Goal: Use online tool/utility: Use online tool/utility

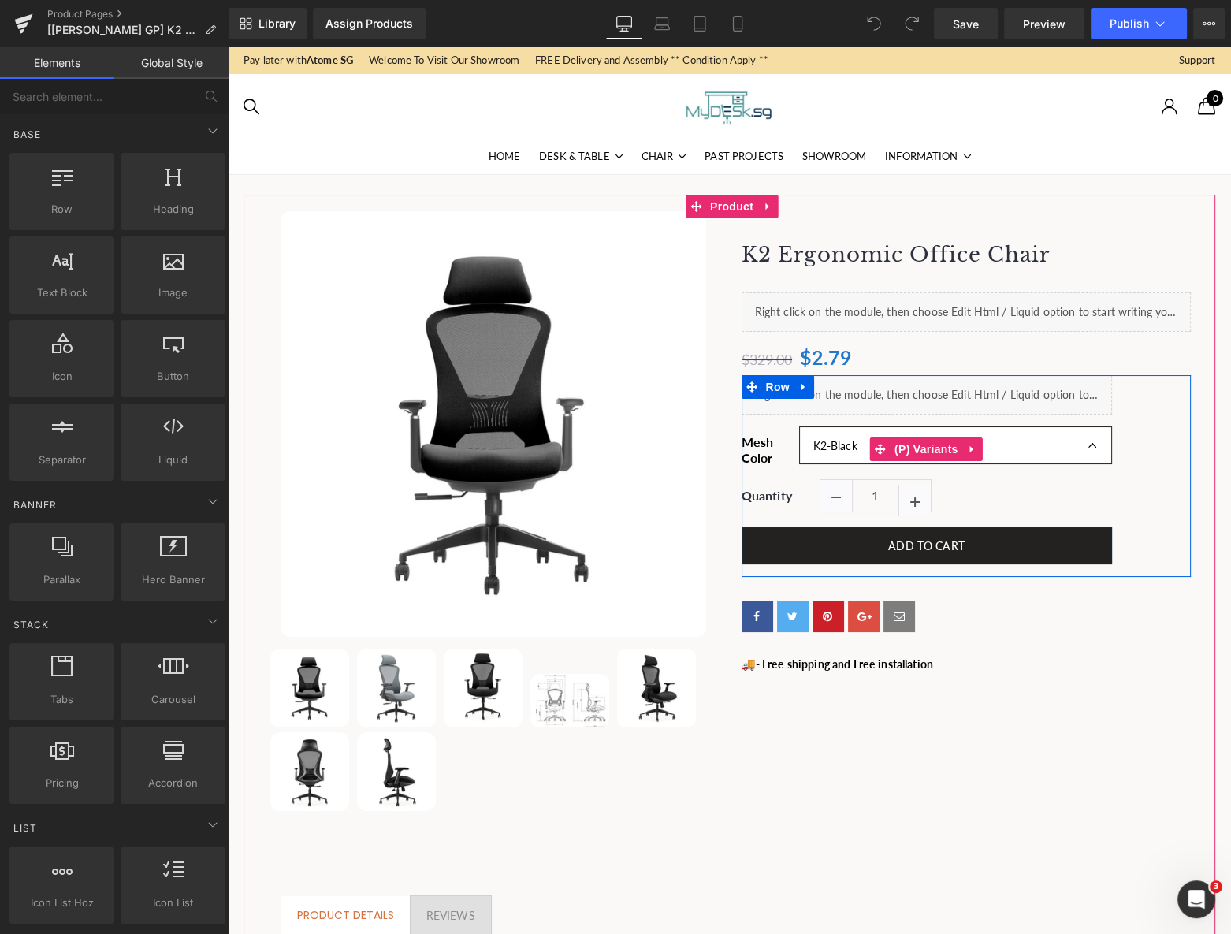
click at [1074, 444] on select "K2-Black K2-Grey K2-LUX-Black" at bounding box center [955, 444] width 312 height 37
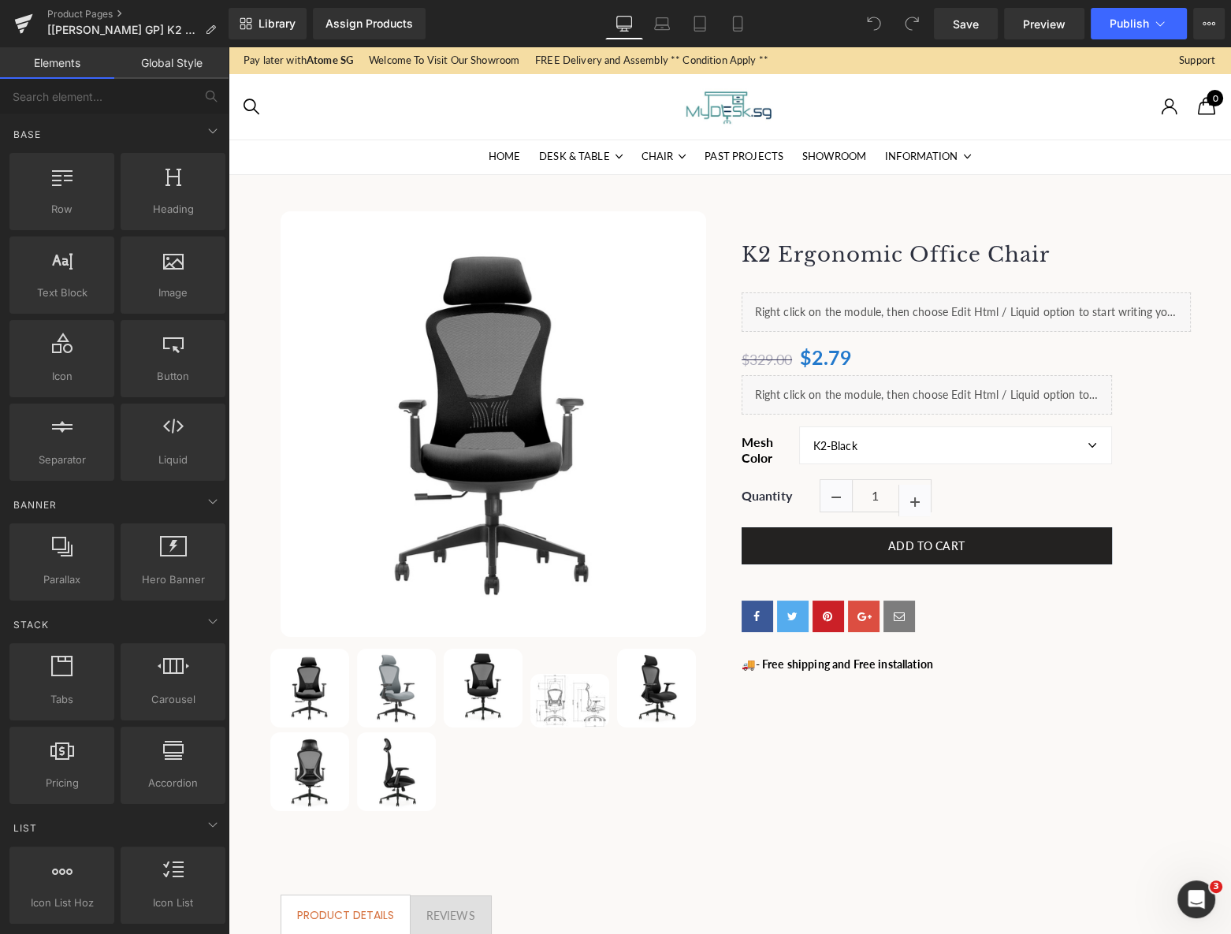
drag, startPoint x: 1208, startPoint y: 588, endPoint x: 1186, endPoint y: 579, distance: 23.7
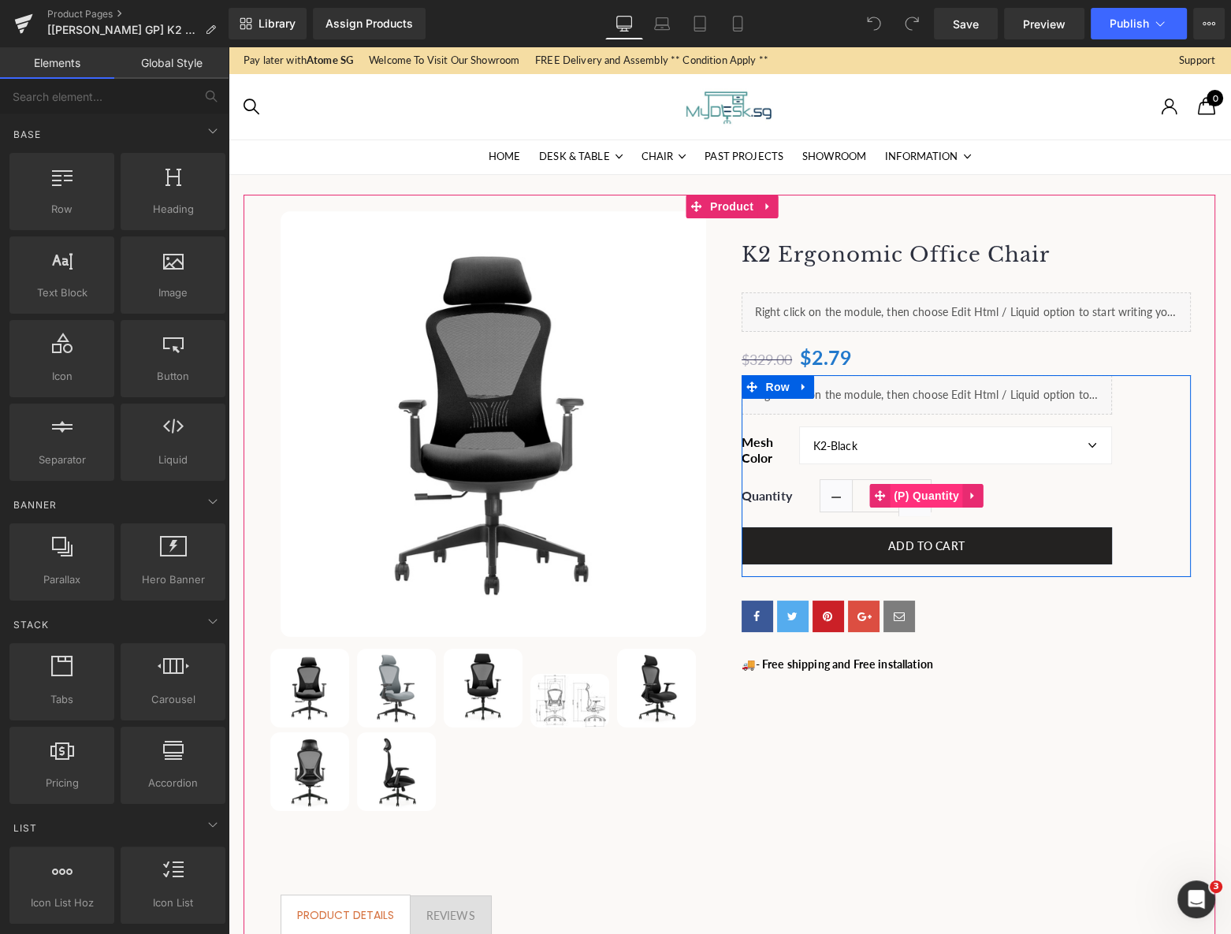
click at [921, 499] on span "(P) Quantity" at bounding box center [926, 496] width 73 height 24
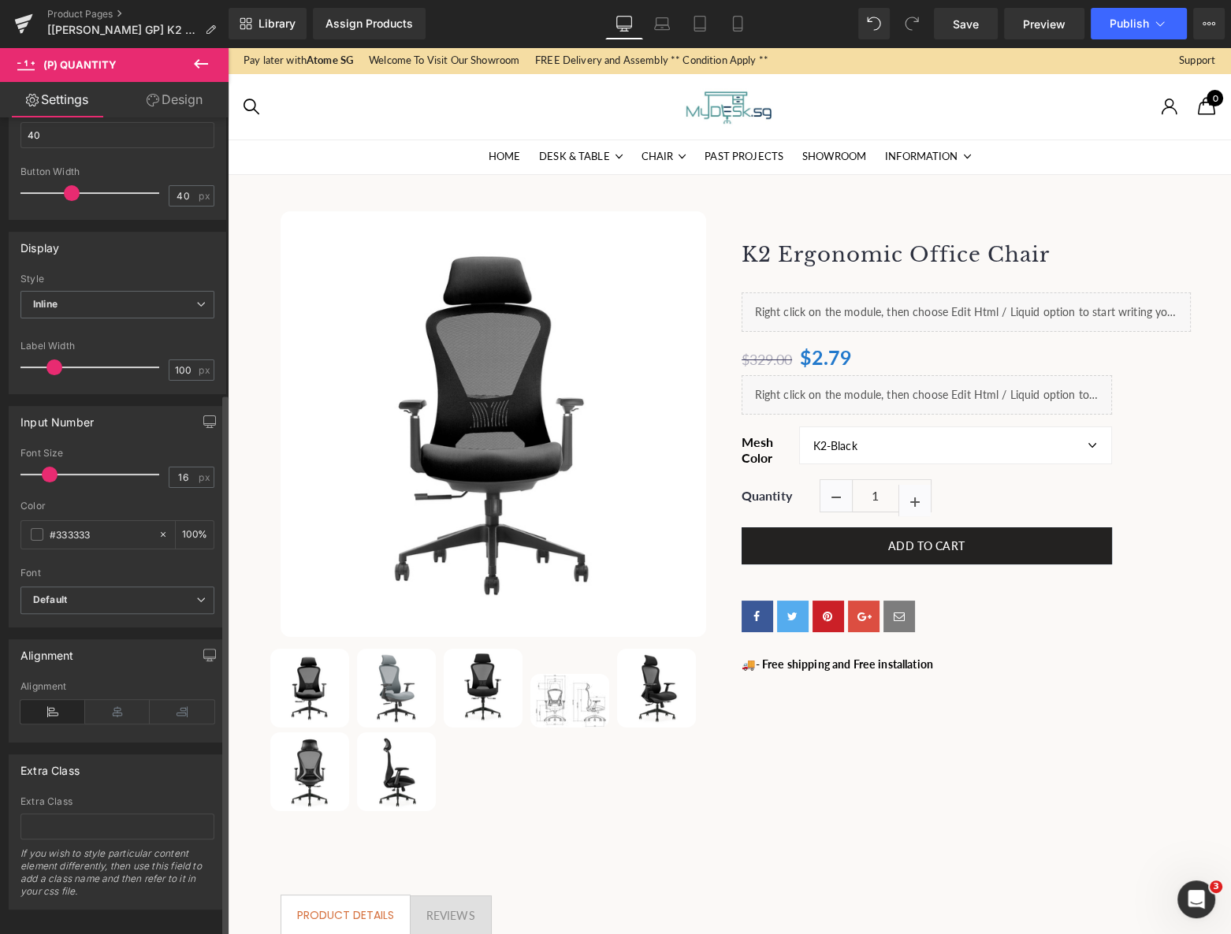
scroll to position [422, 0]
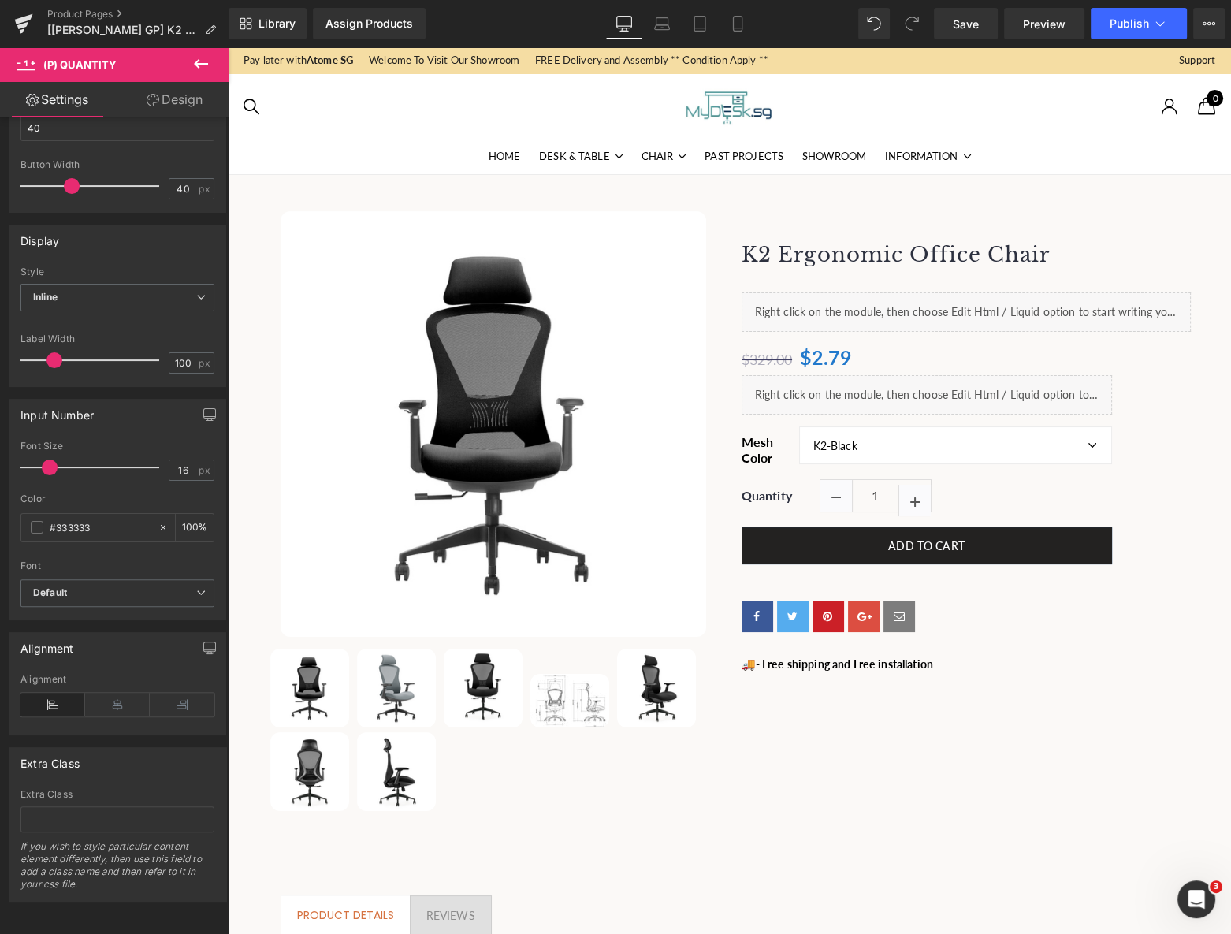
click at [174, 95] on link "Design" at bounding box center [174, 99] width 114 height 35
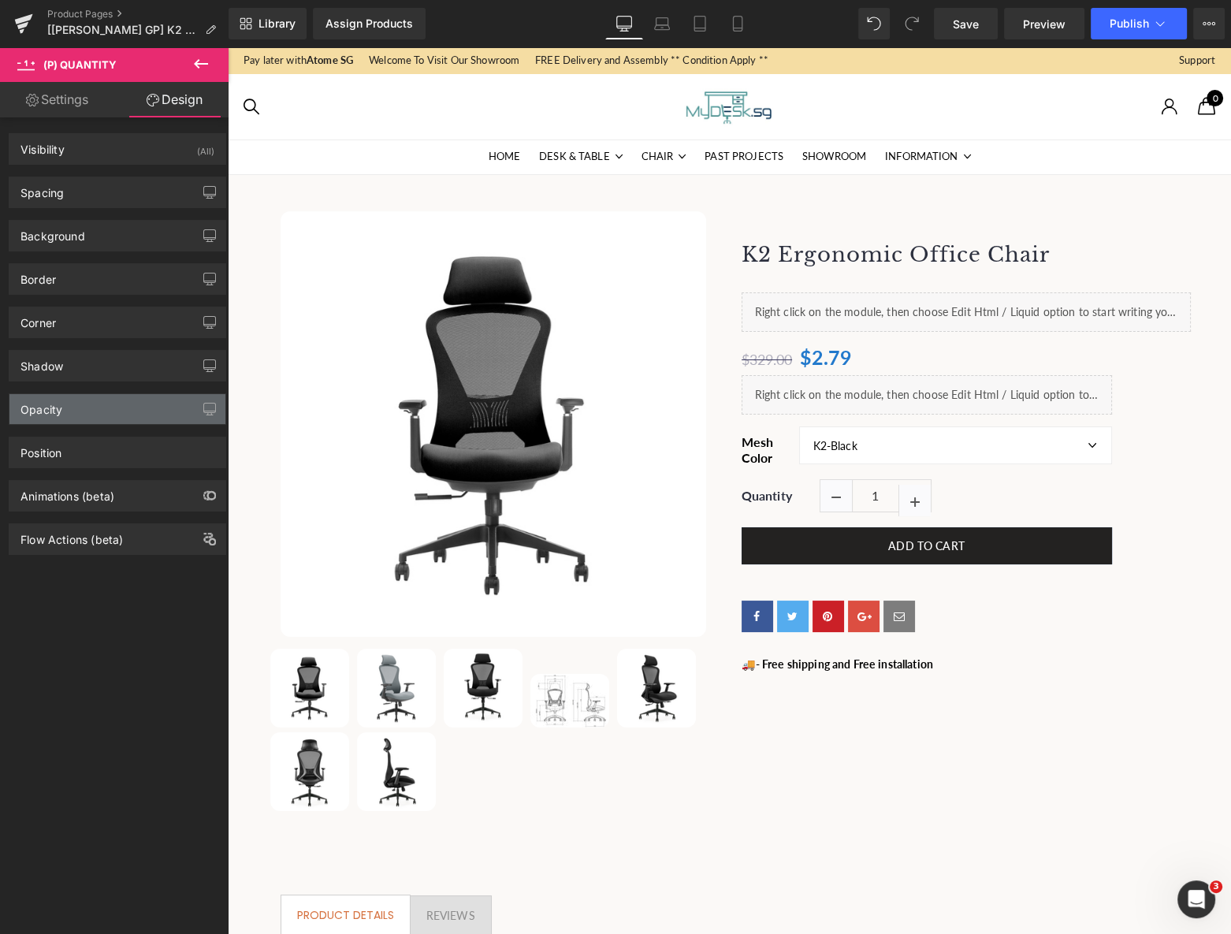
type input "auto"
type input "0"
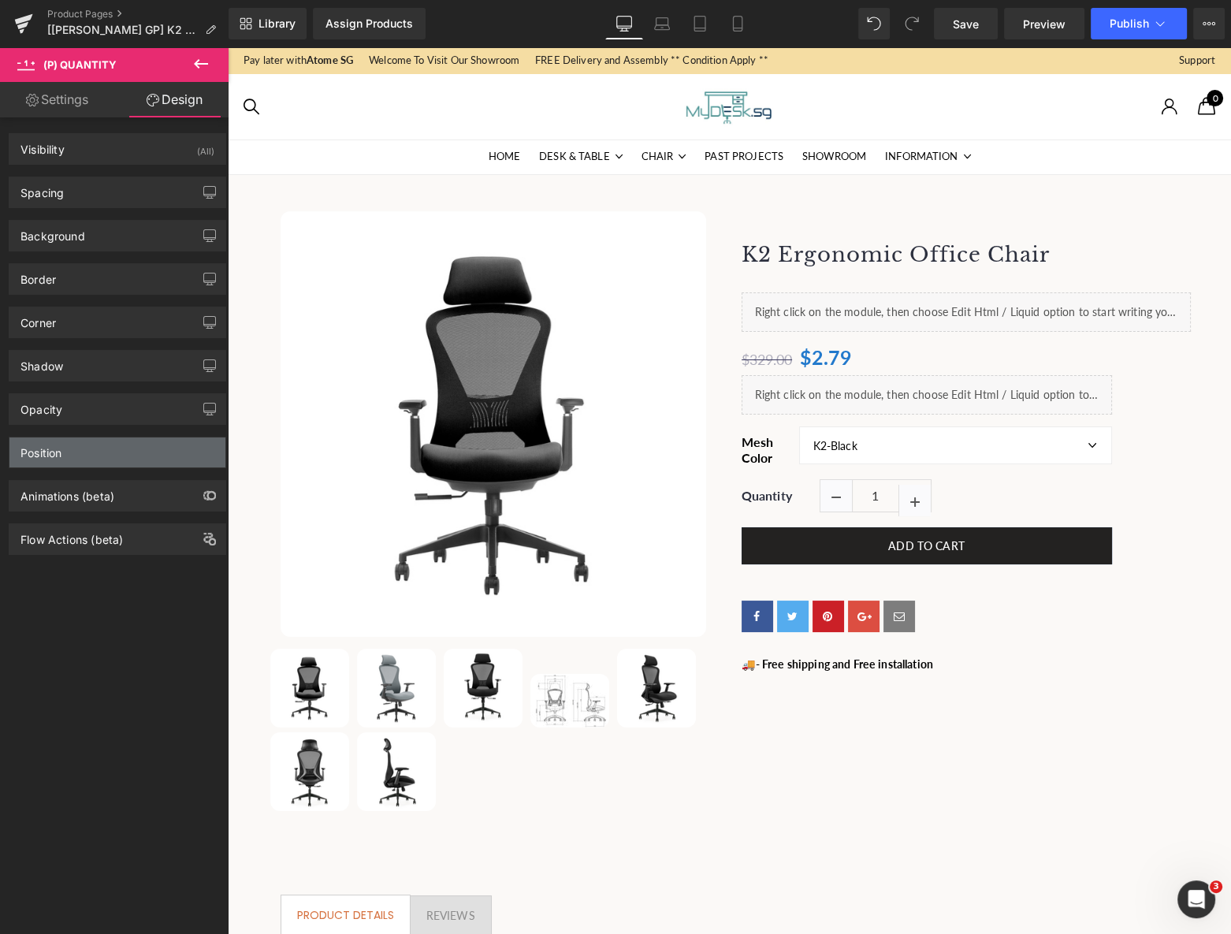
click at [75, 456] on div "Position" at bounding box center [117, 453] width 216 height 30
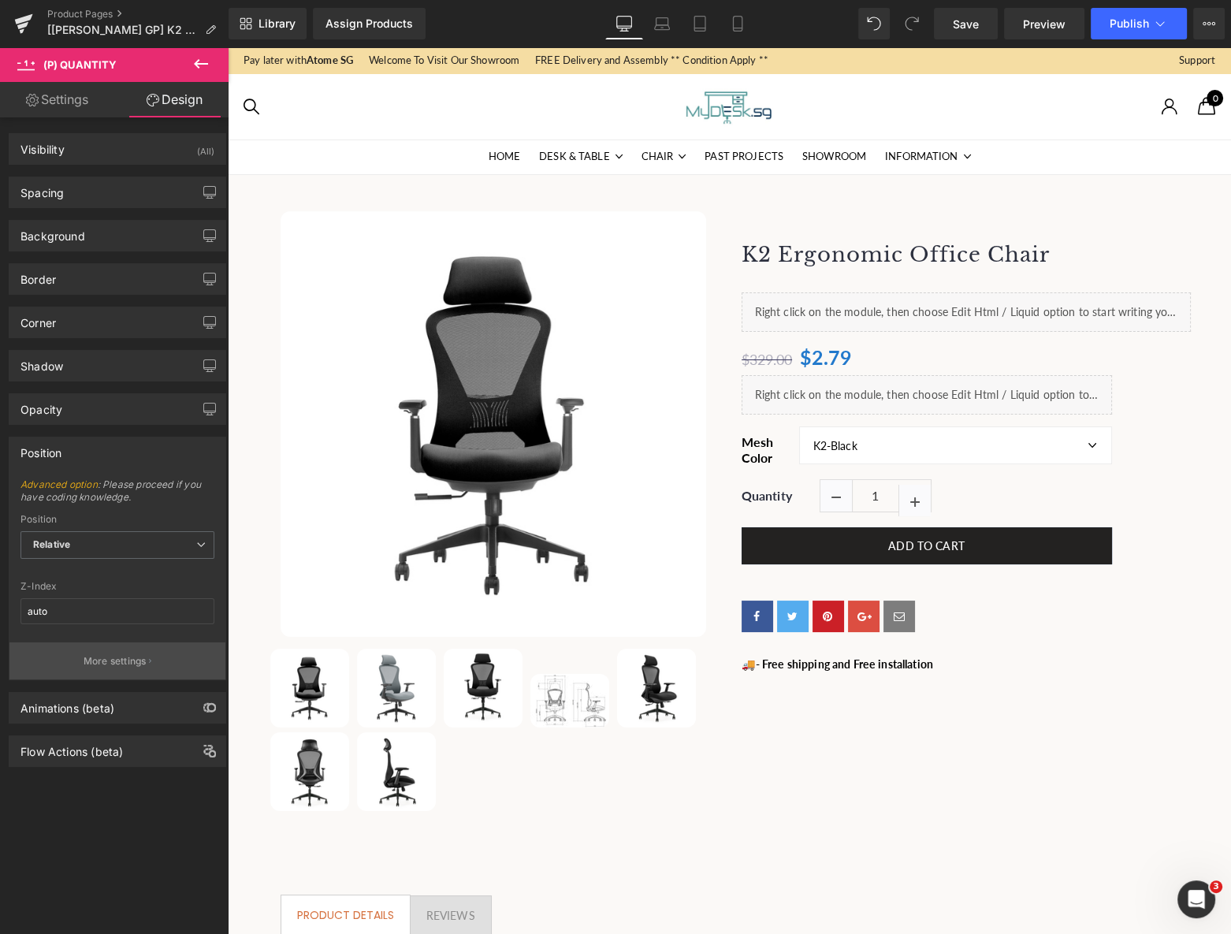
click at [110, 654] on p "More settings" at bounding box center [115, 661] width 63 height 14
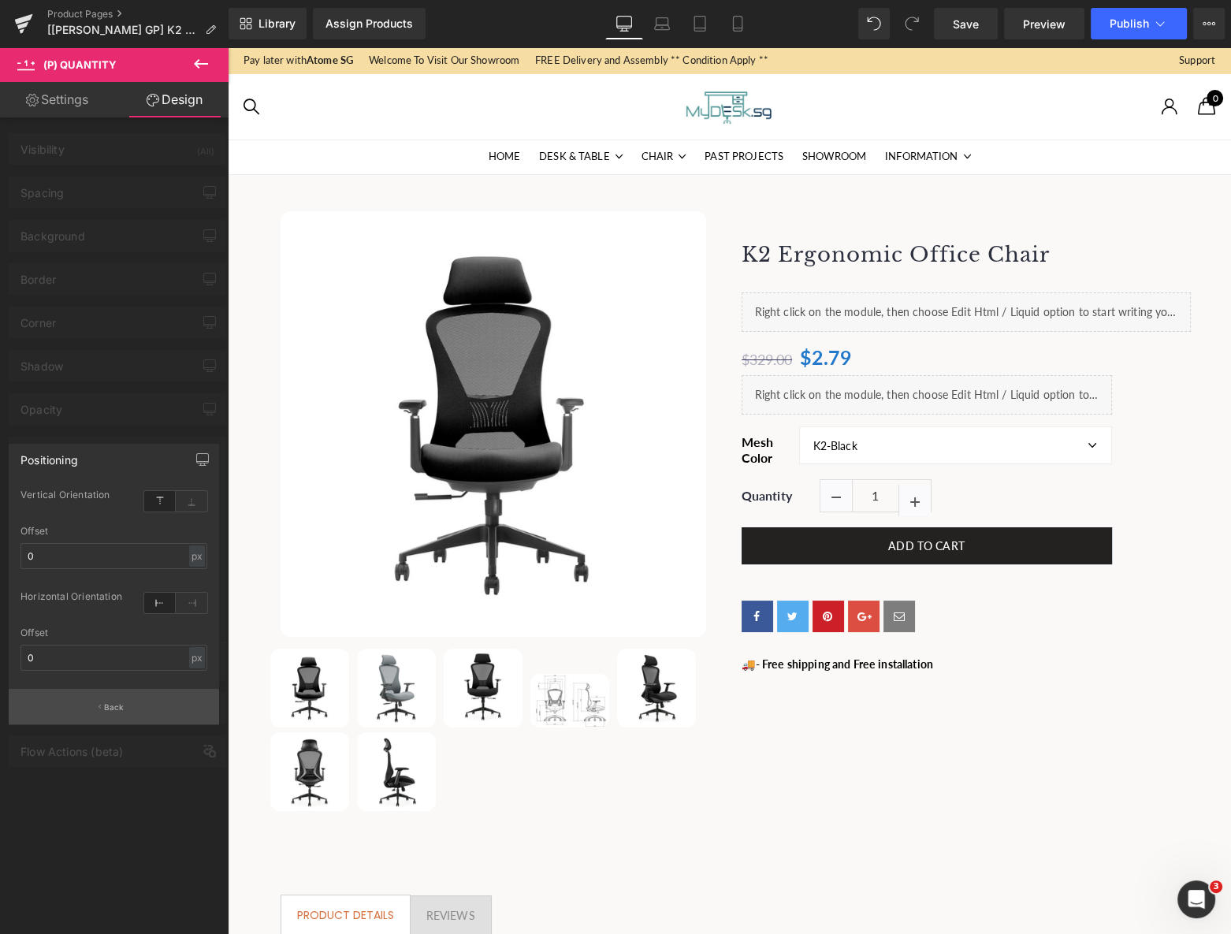
click at [110, 698] on button "Back" at bounding box center [114, 706] width 210 height 35
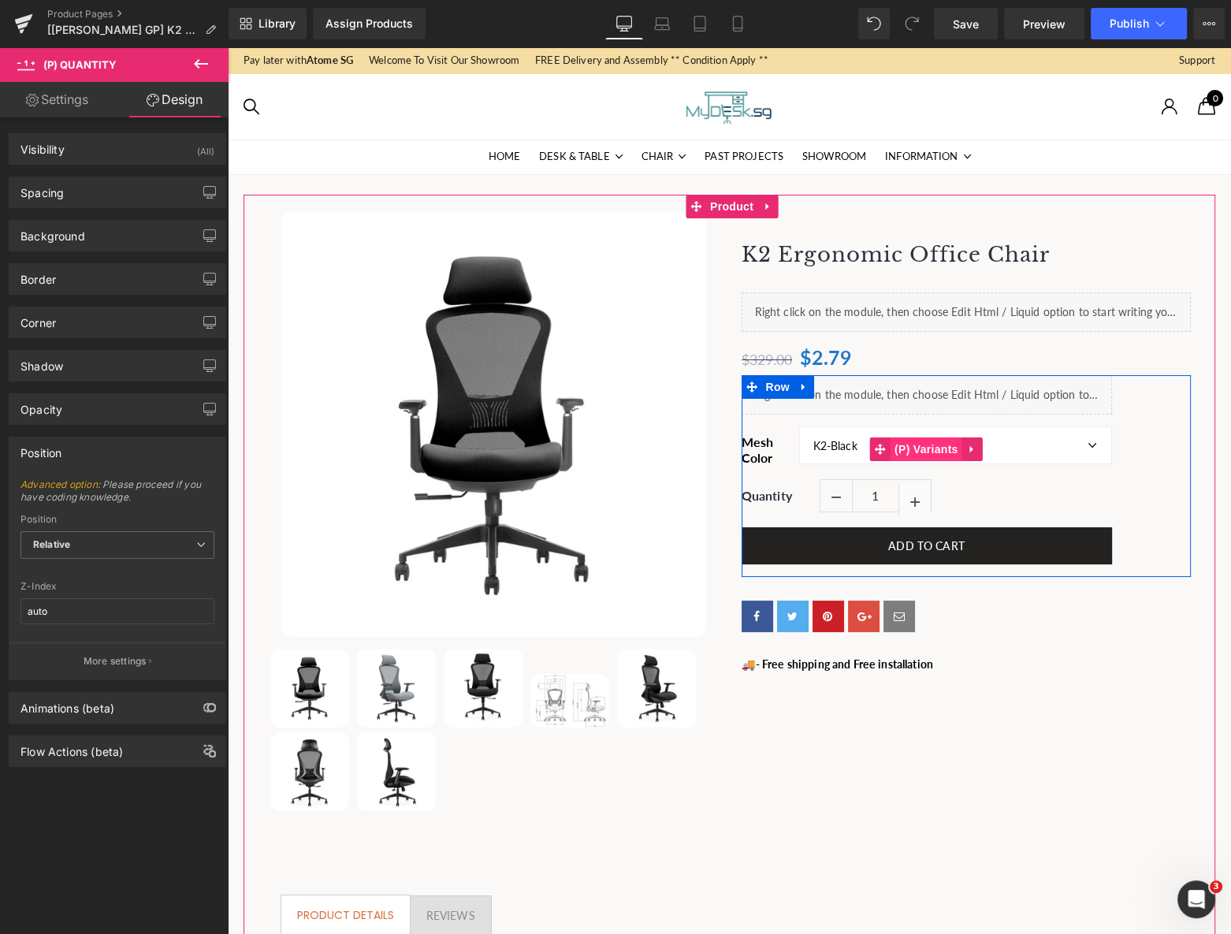
click at [912, 450] on span "(P) Variants" at bounding box center [927, 450] width 72 height 24
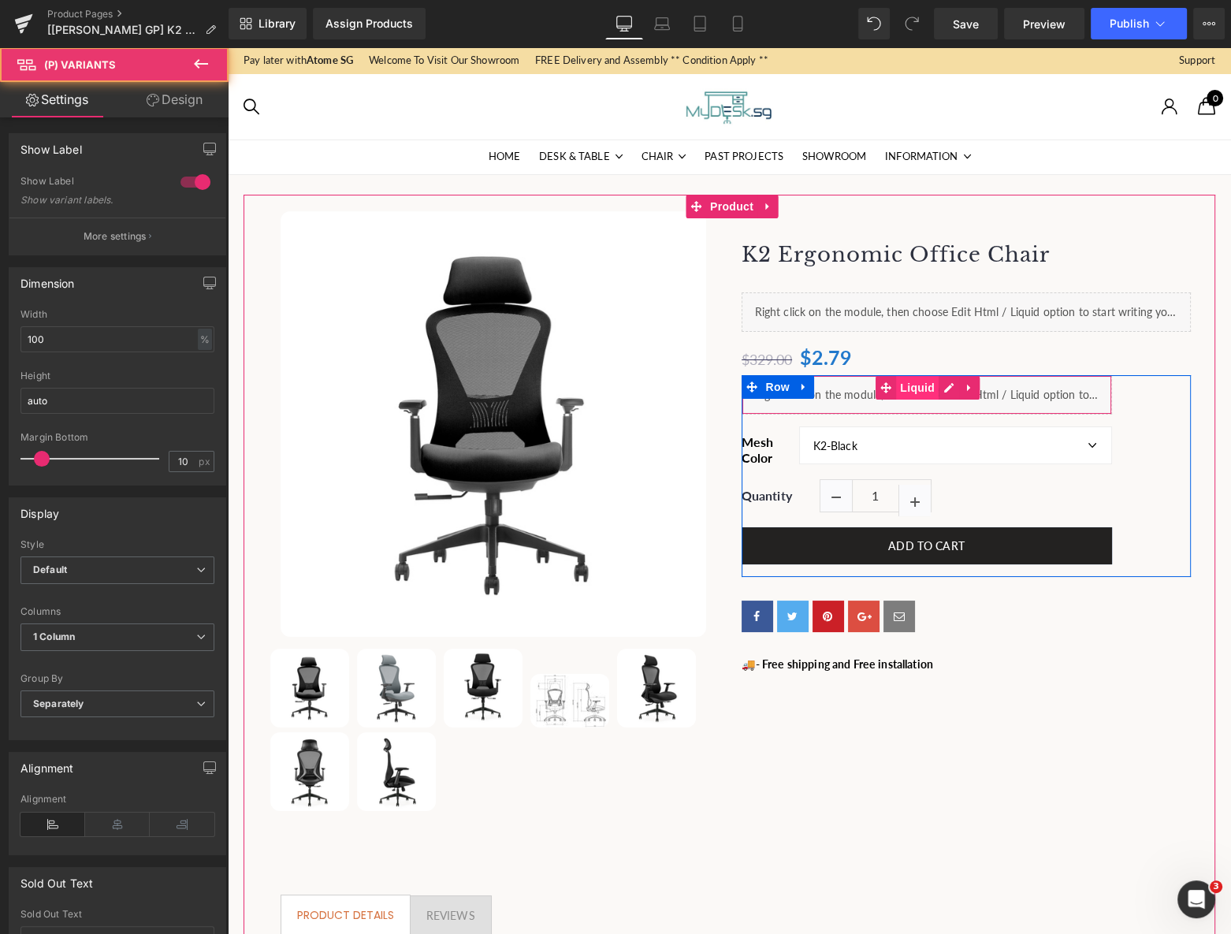
click at [917, 386] on span "Liquid" at bounding box center [917, 388] width 43 height 24
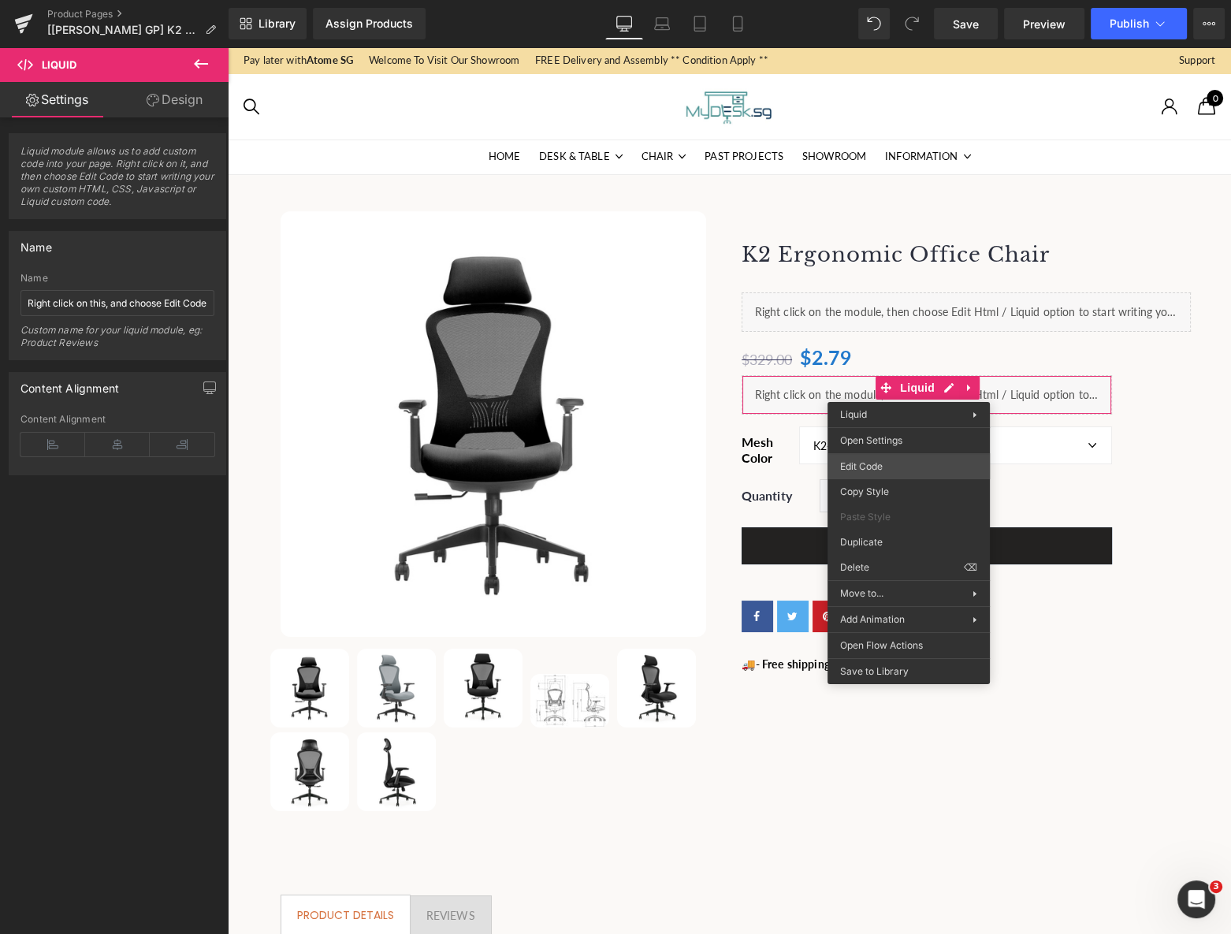
click at [893, 0] on div "Liquid You are previewing how the will restyle your page. You can not edit Elem…" at bounding box center [615, 0] width 1231 height 0
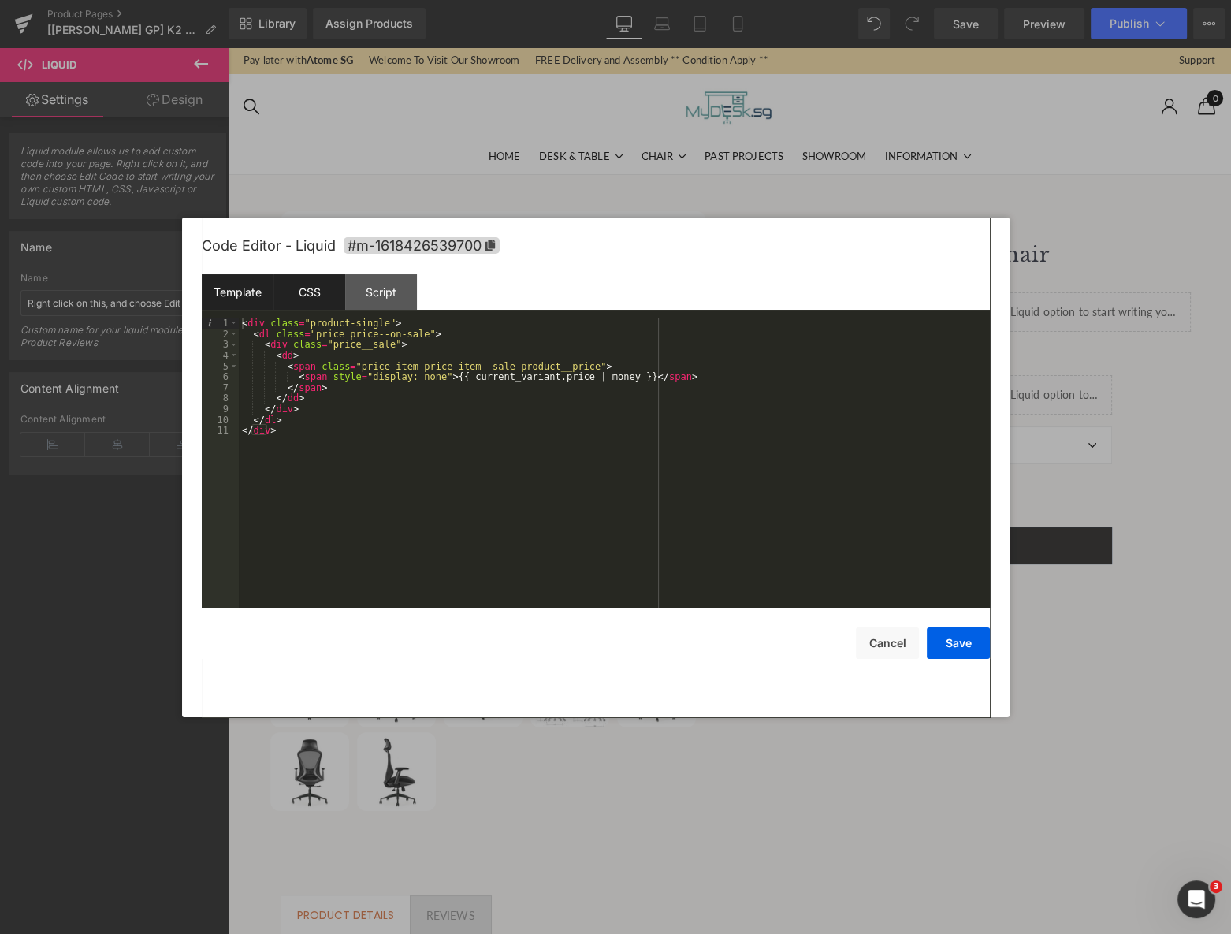
drag, startPoint x: 301, startPoint y: 300, endPoint x: 341, endPoint y: 295, distance: 39.7
click at [307, 296] on div "CSS" at bounding box center [310, 291] width 72 height 35
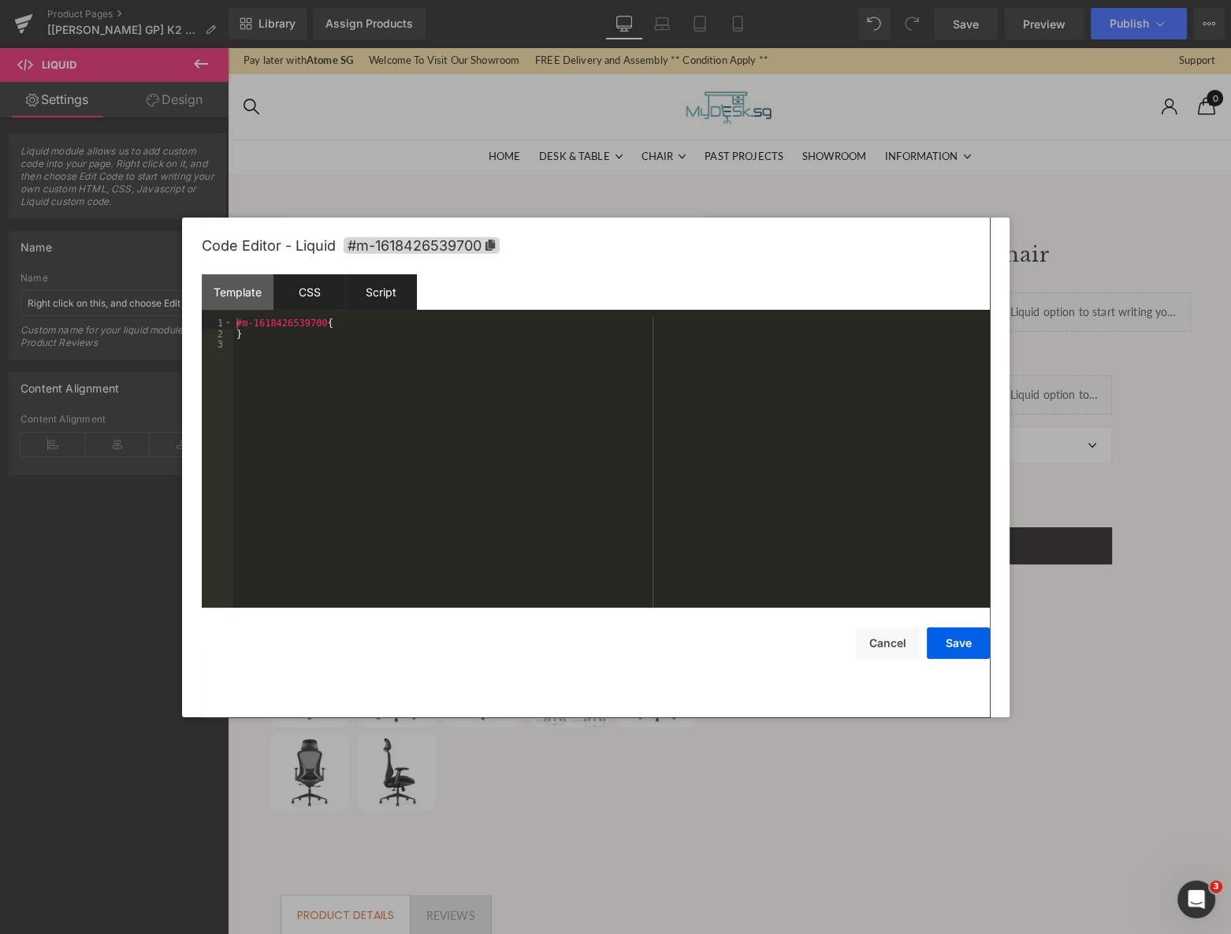
click at [396, 295] on div "Script" at bounding box center [381, 291] width 72 height 35
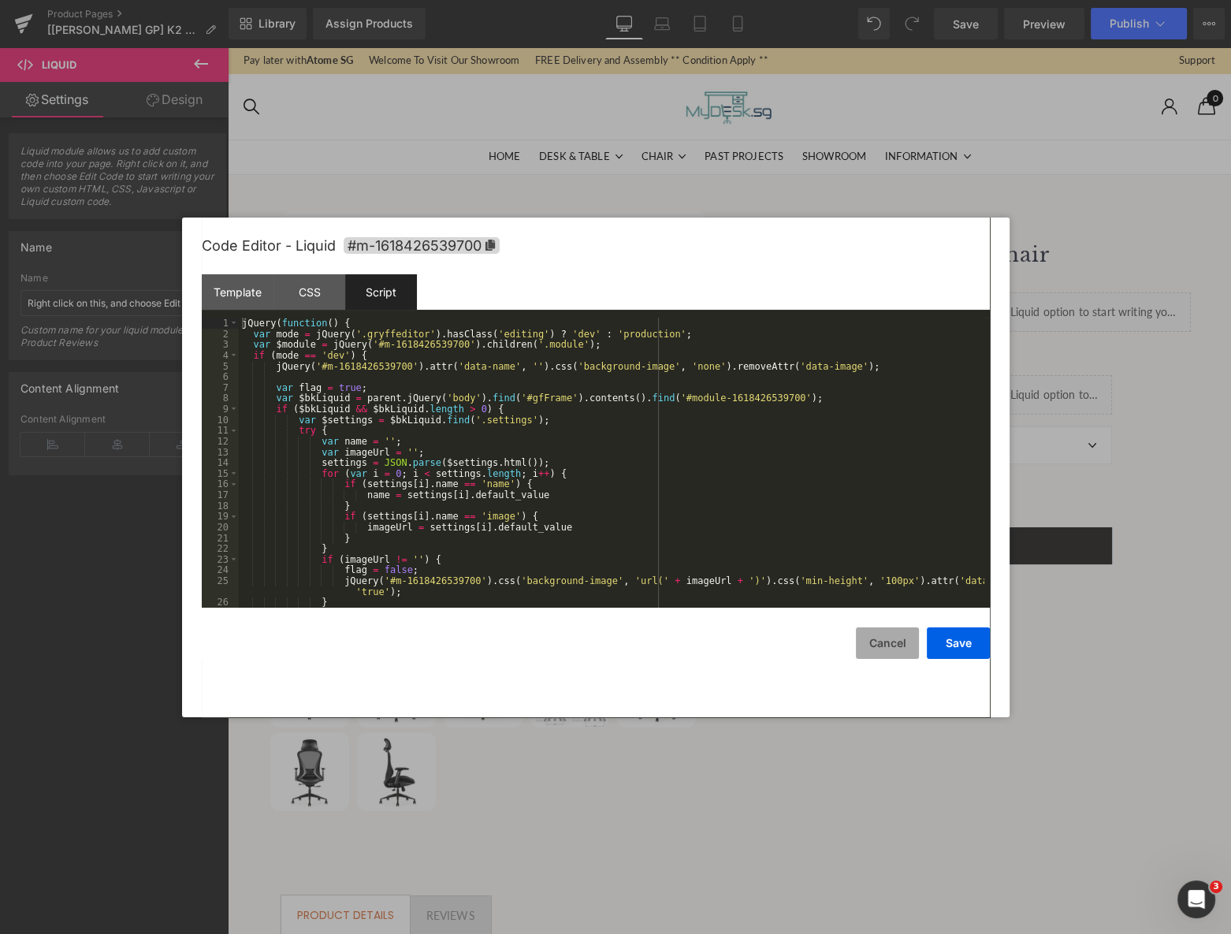
click at [880, 642] on button "Cancel" at bounding box center [887, 644] width 63 height 32
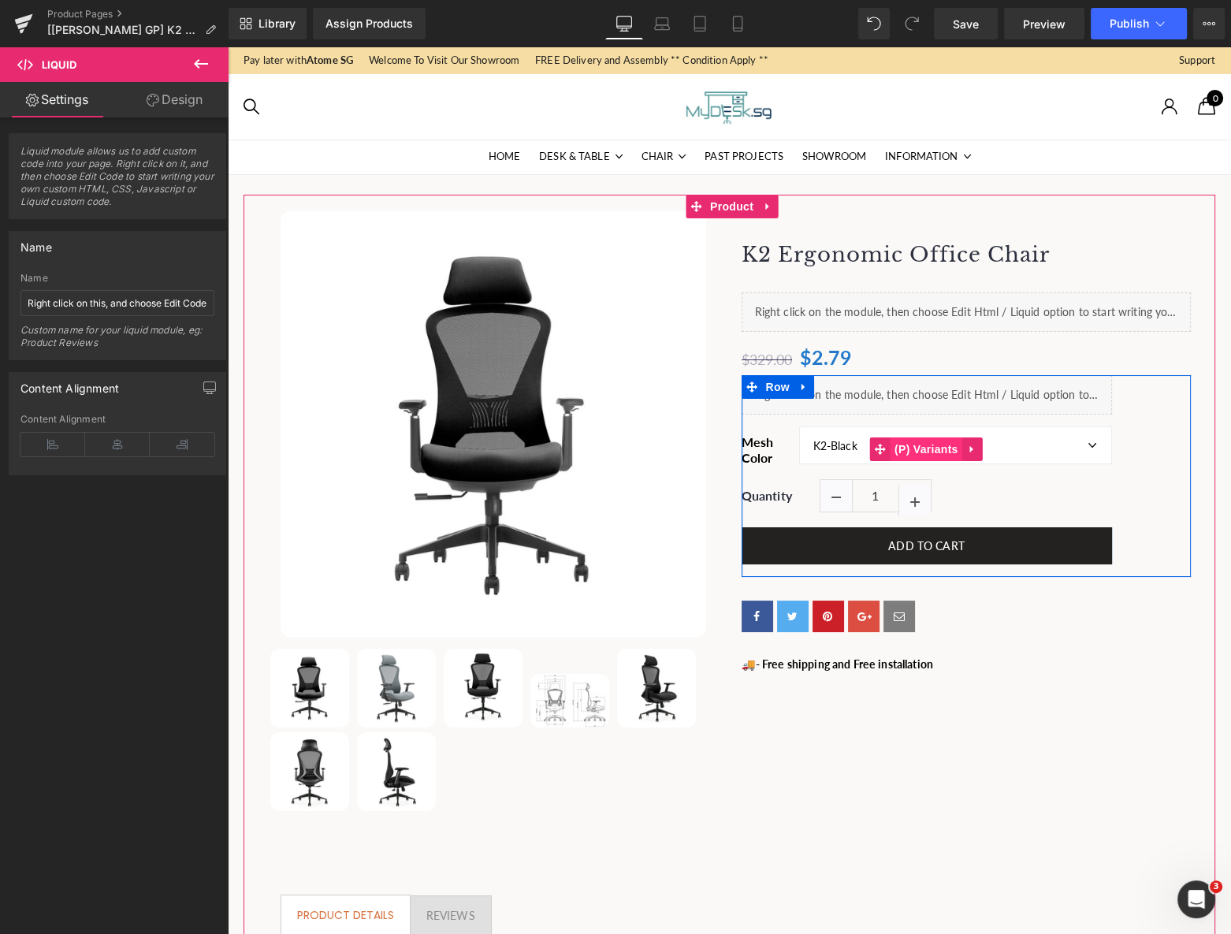
click at [911, 453] on span "(P) Variants" at bounding box center [927, 450] width 72 height 24
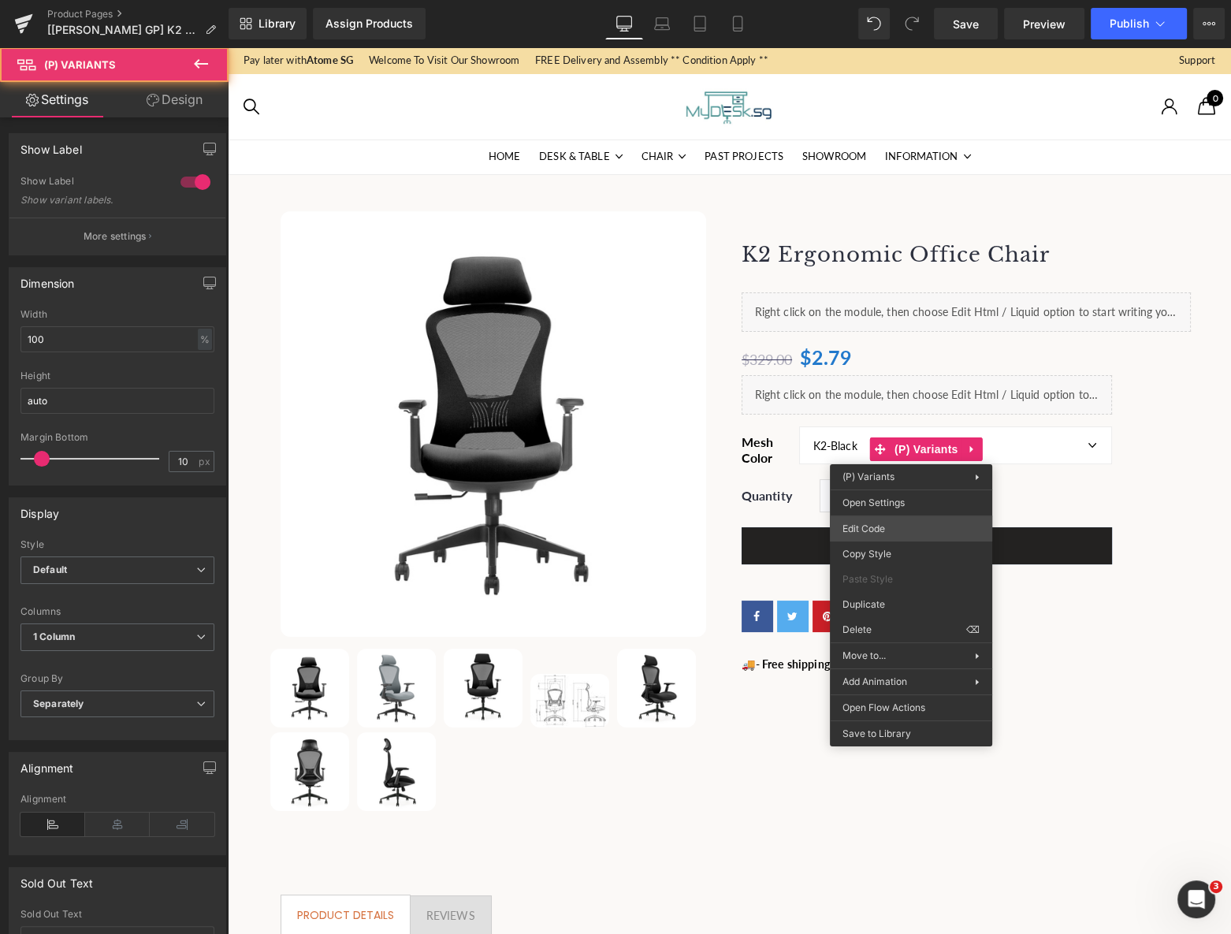
click at [887, 0] on div "(P) Variants You are previewing how the will restyle your page. You can not edi…" at bounding box center [615, 0] width 1231 height 0
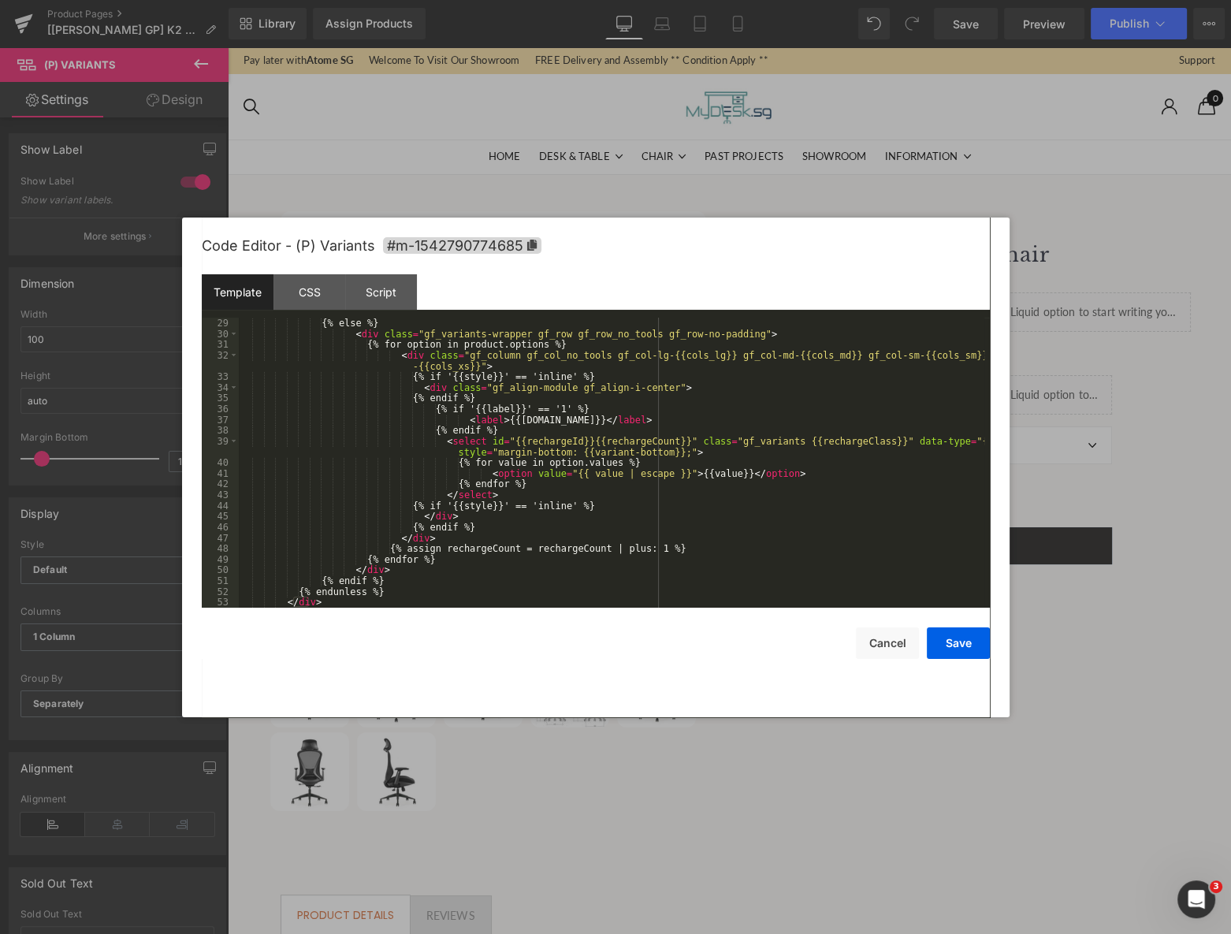
scroll to position [311, 0]
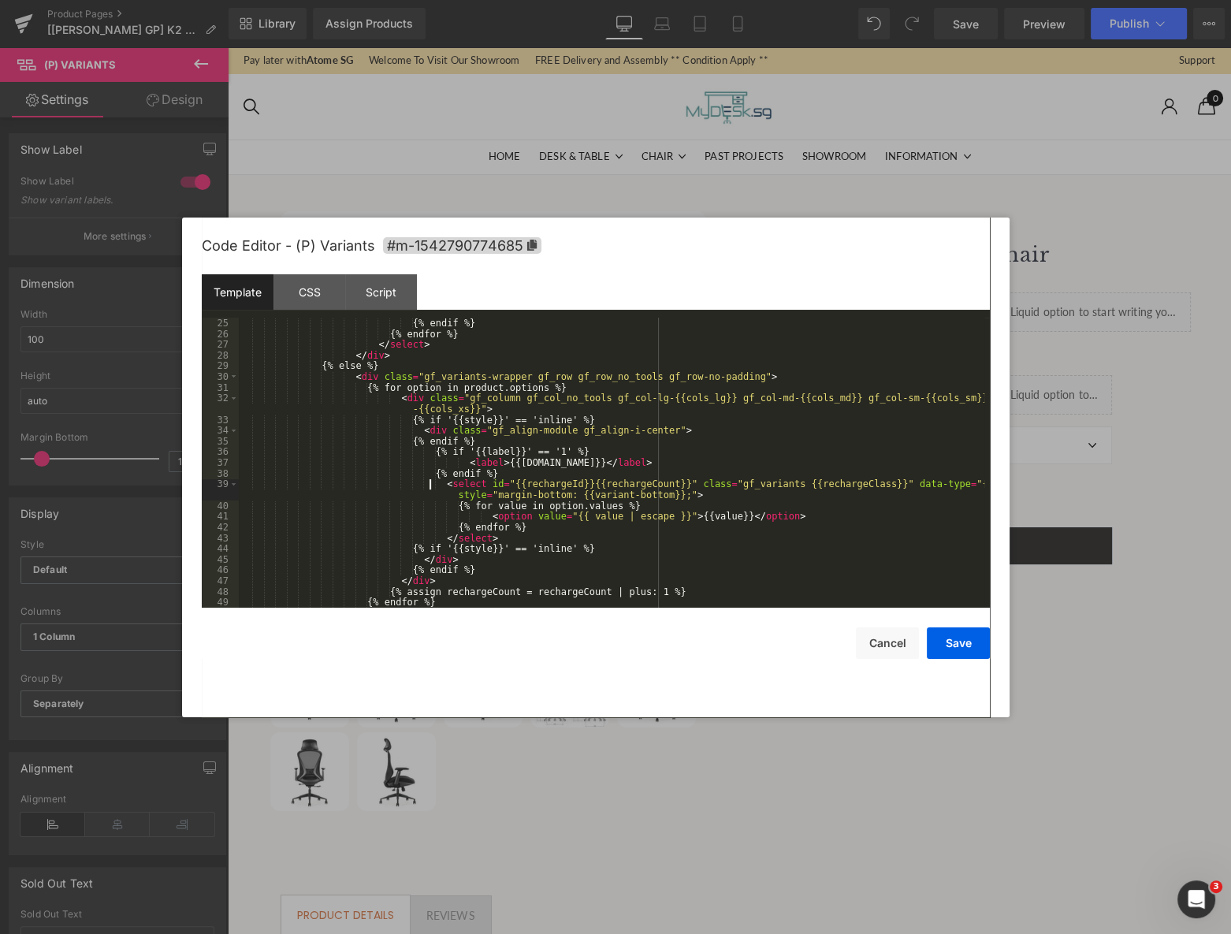
click at [431, 486] on div "{% endif %} {% endfor %} </ select > </ div > {% else %} < div class = "gf_vari…" at bounding box center [612, 473] width 746 height 311
click at [333, 305] on div "CSS" at bounding box center [310, 291] width 72 height 35
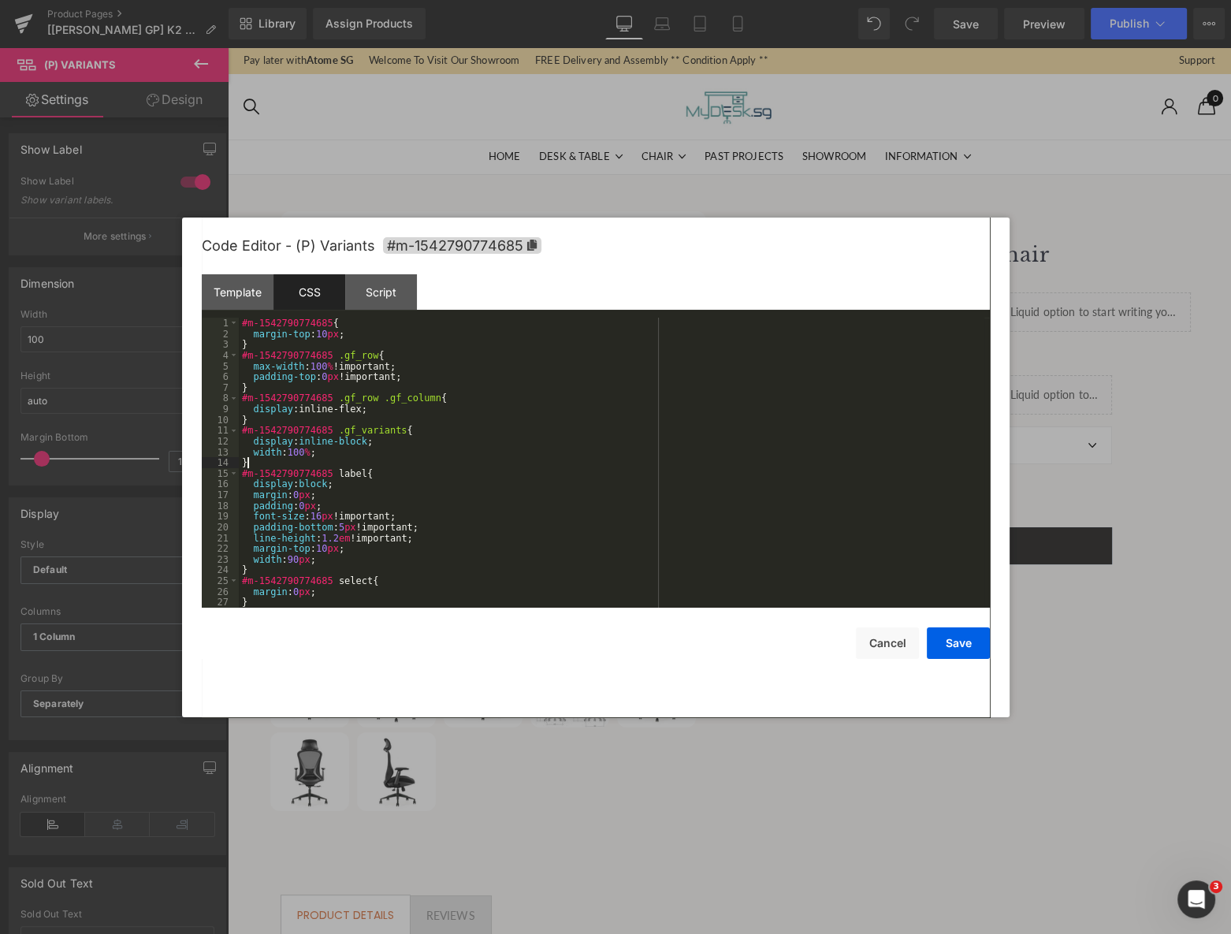
click at [593, 465] on div "#m-1542790774685 { margin-top : 10 px ; } #m-1542790774685 .gf_row { max-width …" at bounding box center [612, 473] width 746 height 311
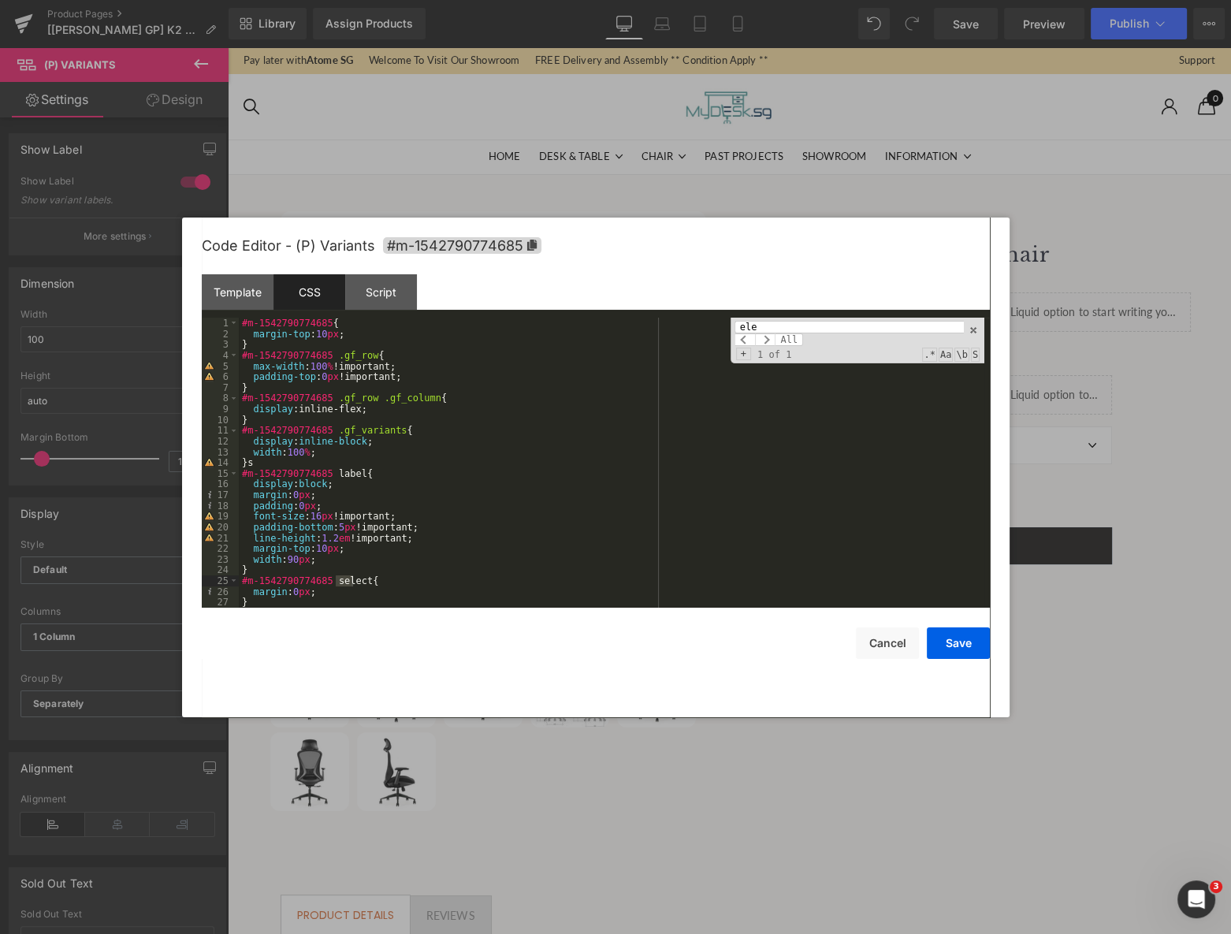
type input "elec"
click at [593, 465] on div "#m-1542790774685 { margin-top : 10 px ; } #m-1542790774685 .gf_row { max-width …" at bounding box center [612, 473] width 746 height 311
click at [827, 330] on input "select" at bounding box center [849, 327] width 229 height 13
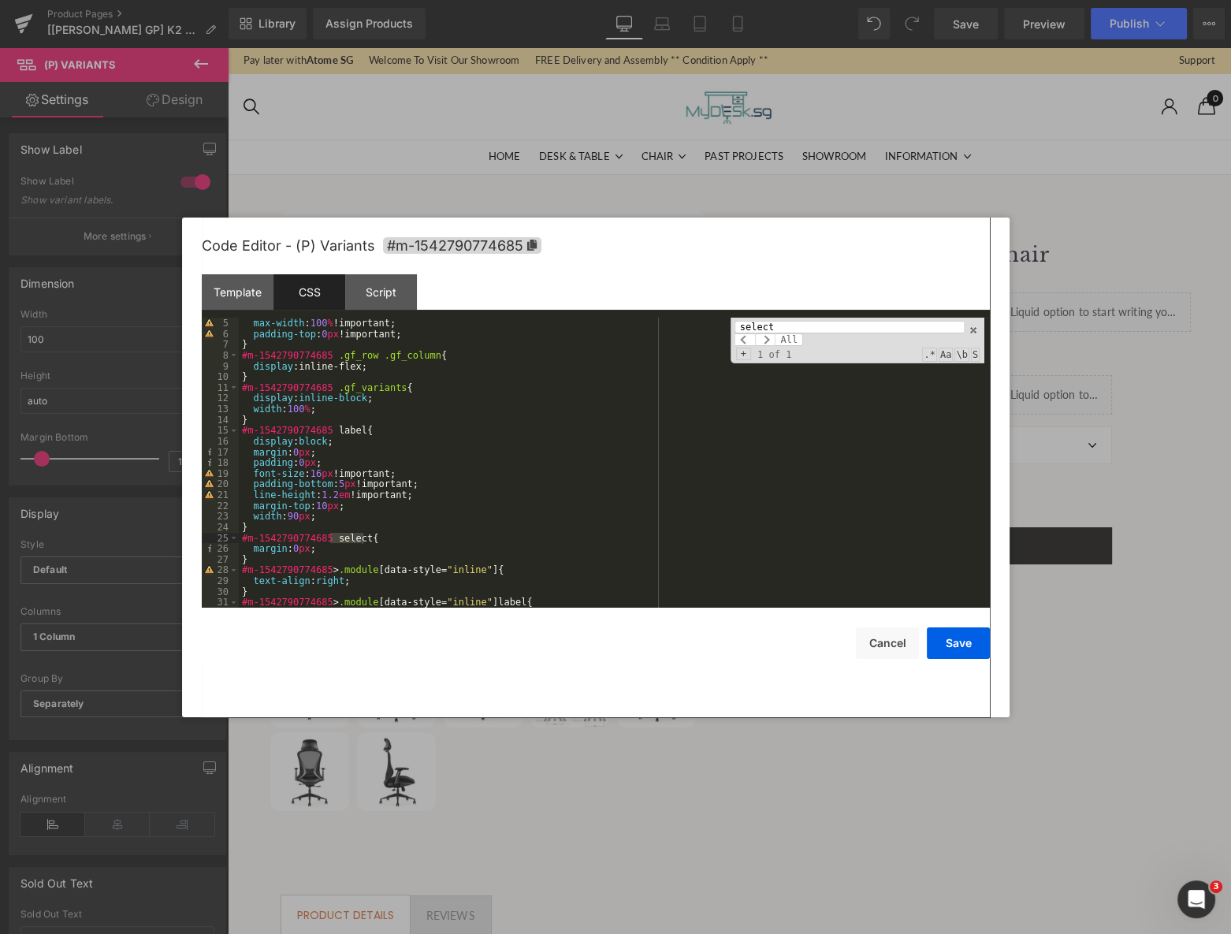
type input "select"
click at [348, 545] on div "#m-1542790774685 .gf_row { max-width : 100 % !important; padding-top : 0 px !im…" at bounding box center [612, 462] width 746 height 311
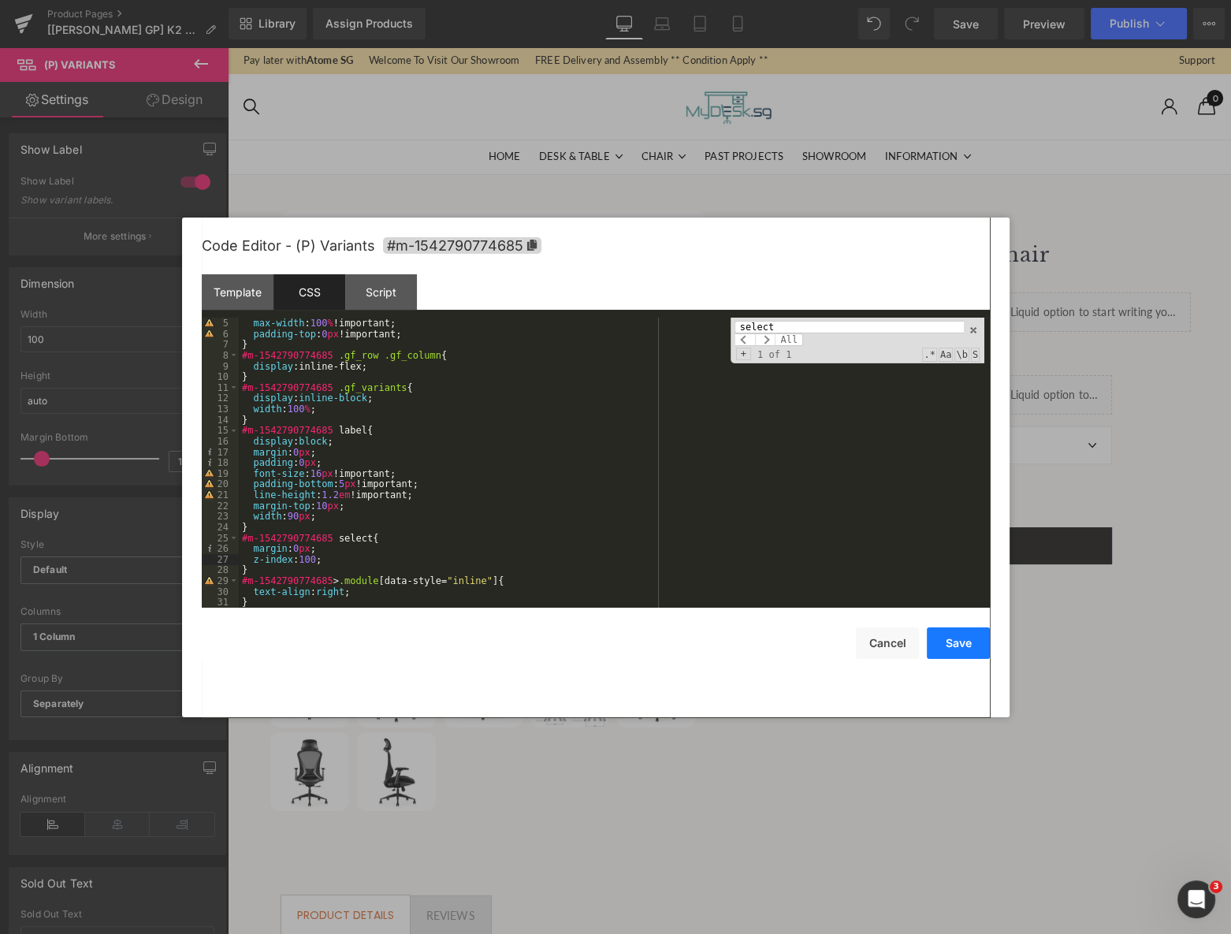
click at [959, 635] on button "Save" at bounding box center [958, 644] width 63 height 32
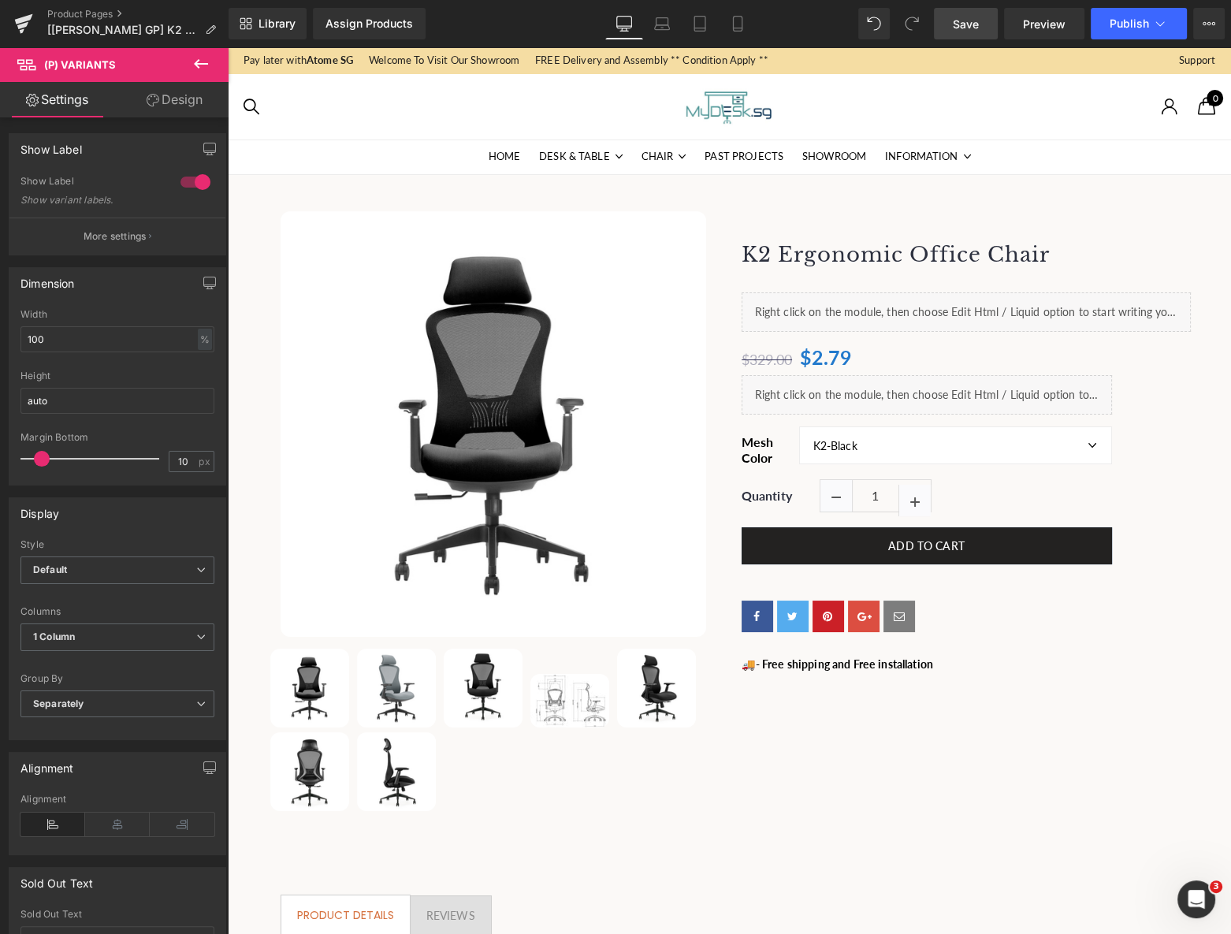
click at [985, 26] on link "Save" at bounding box center [966, 24] width 64 height 32
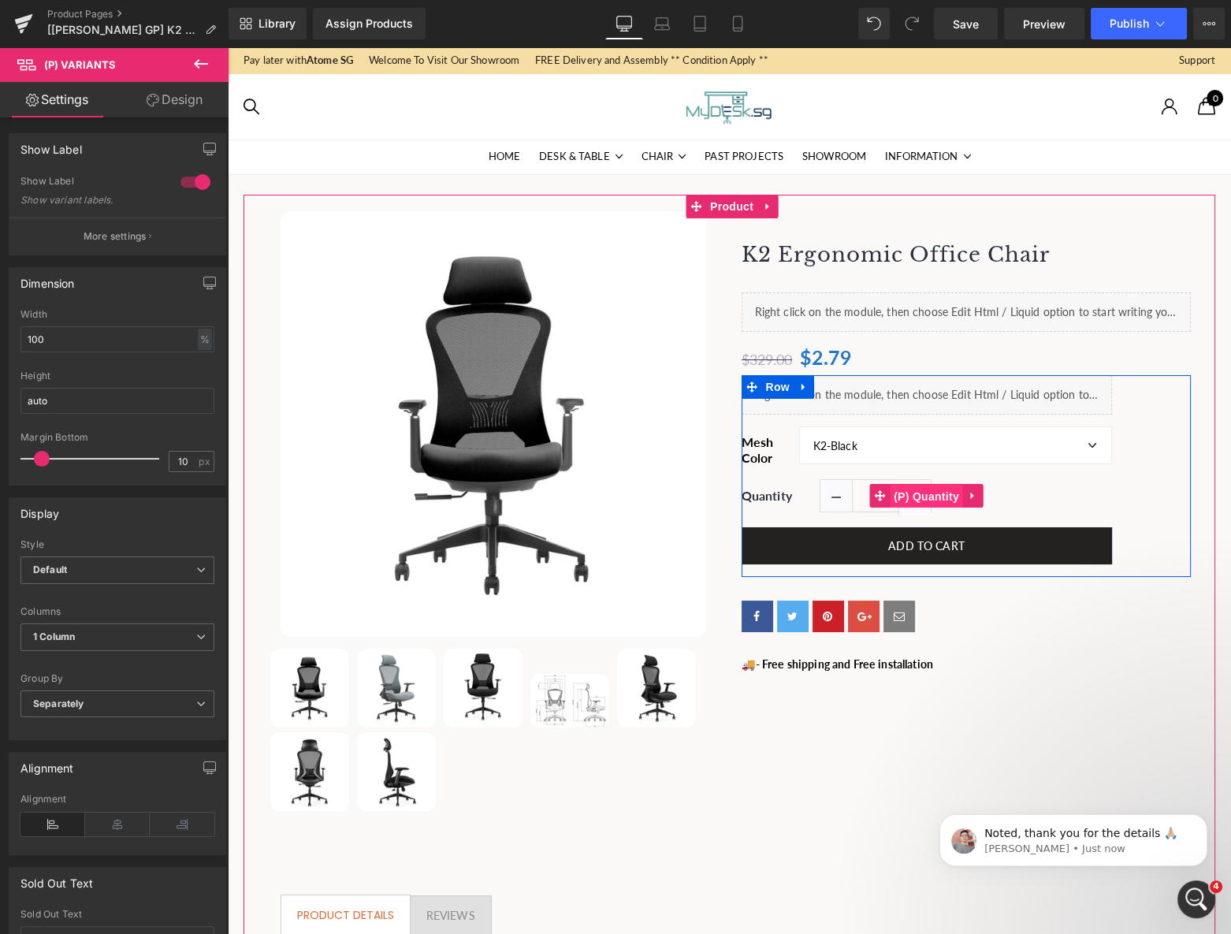
click at [928, 501] on span "(P) Quantity" at bounding box center [926, 497] width 73 height 24
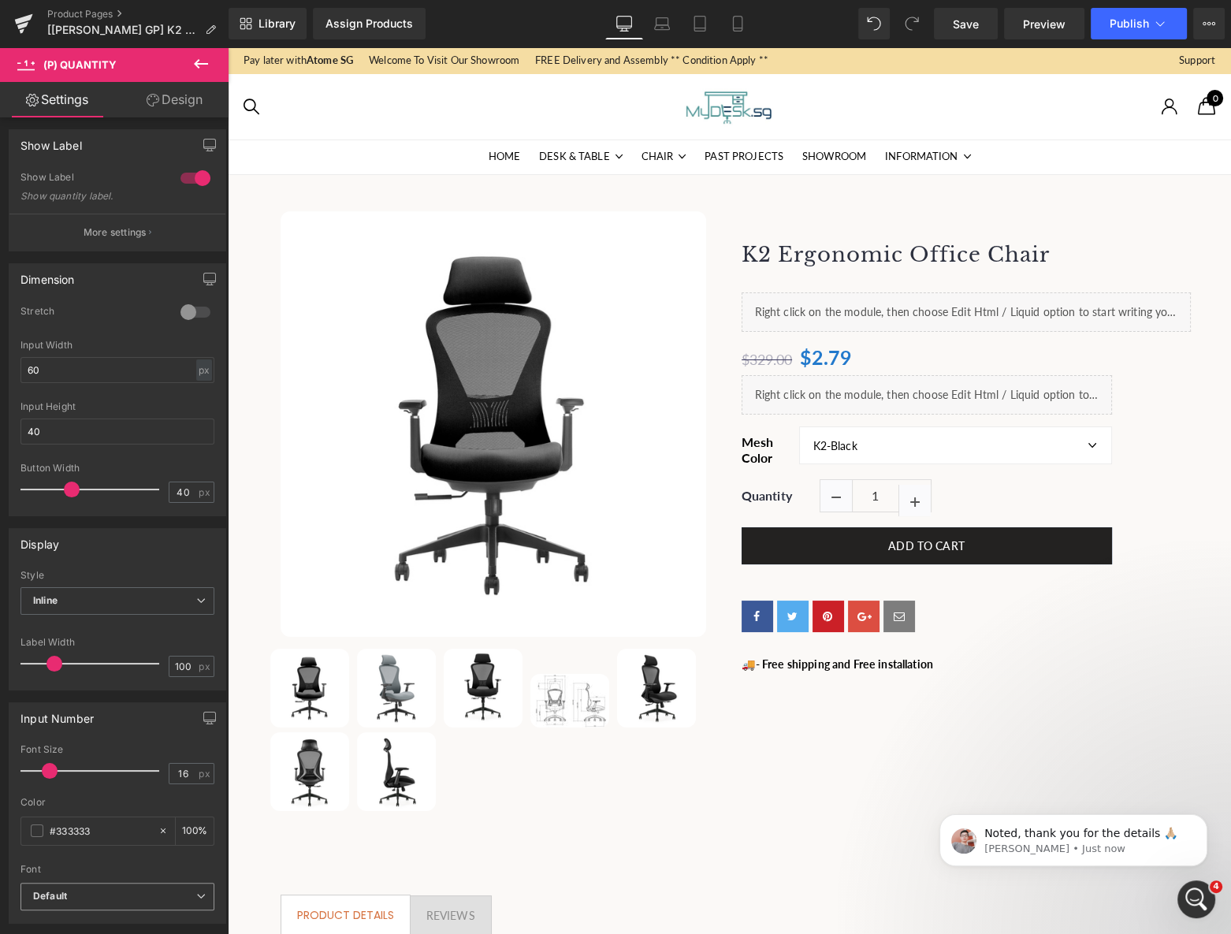
scroll to position [422, 0]
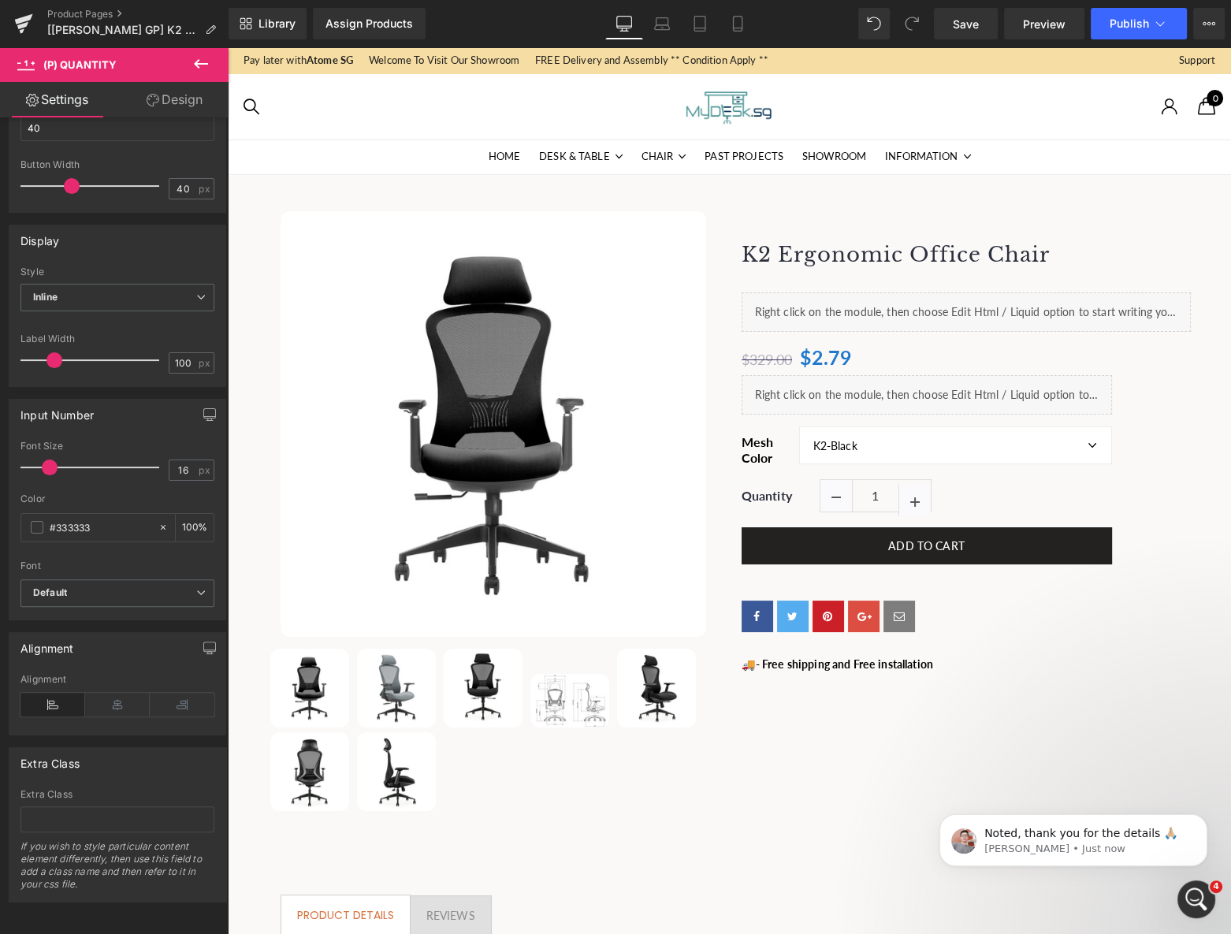
click at [149, 97] on icon at bounding box center [153, 100] width 13 height 13
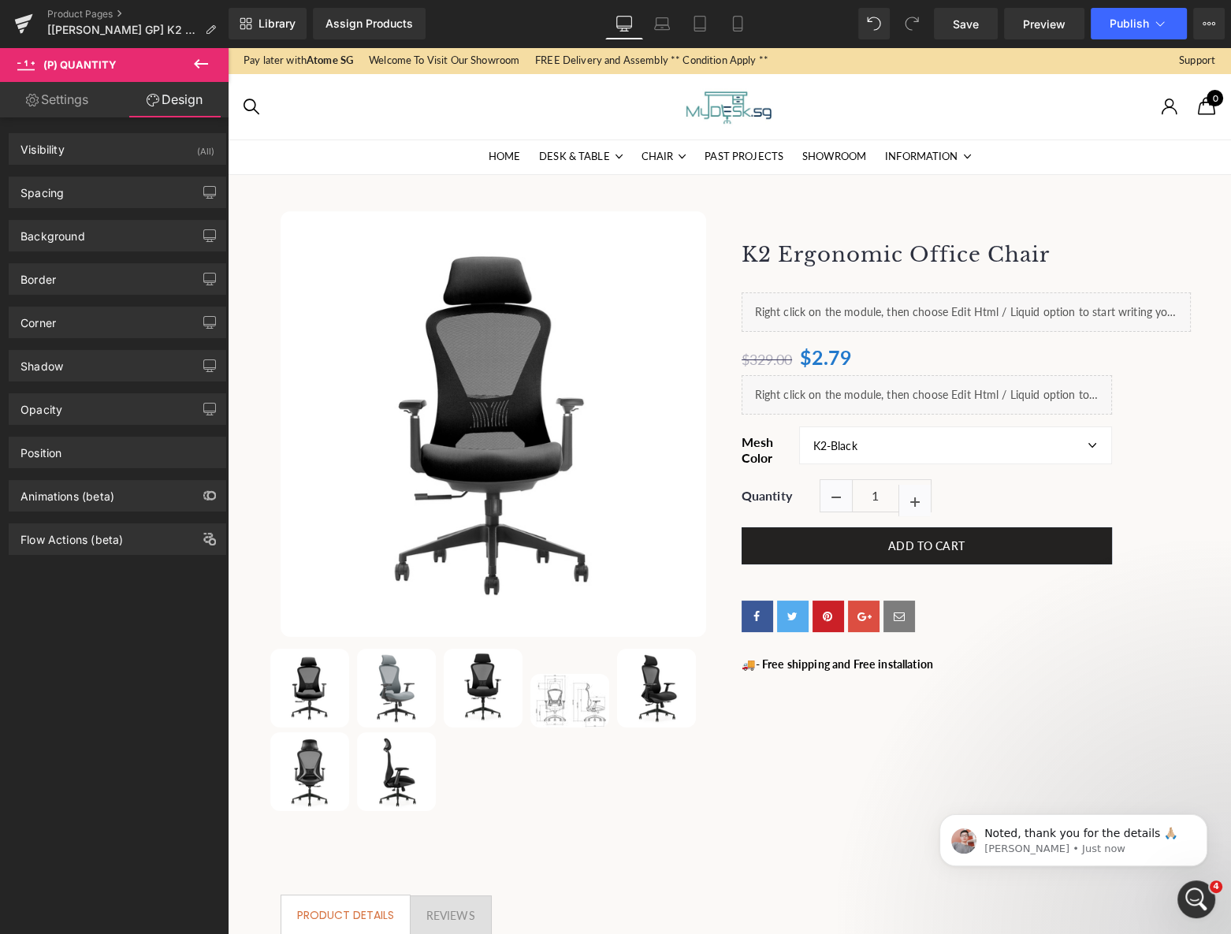
type input "auto"
click at [79, 460] on div "Position" at bounding box center [117, 453] width 216 height 30
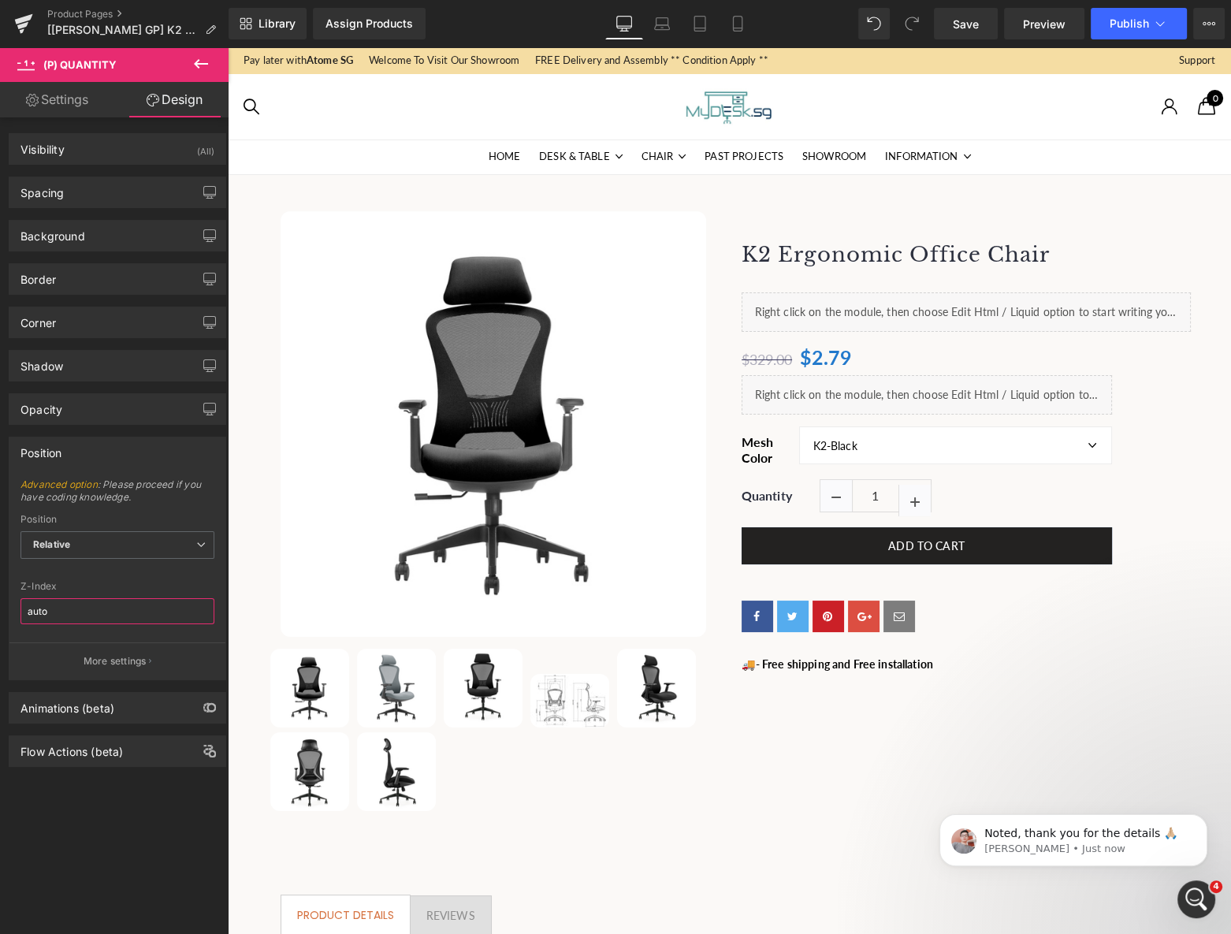
click at [84, 613] on input "auto" at bounding box center [117, 611] width 194 height 26
click at [121, 821] on div "Visibility (All) 0|0|0|0 1 Show on Desktop 1 Show on Laptop 1 Show on Tablet 1 …" at bounding box center [118, 529] width 236 height 824
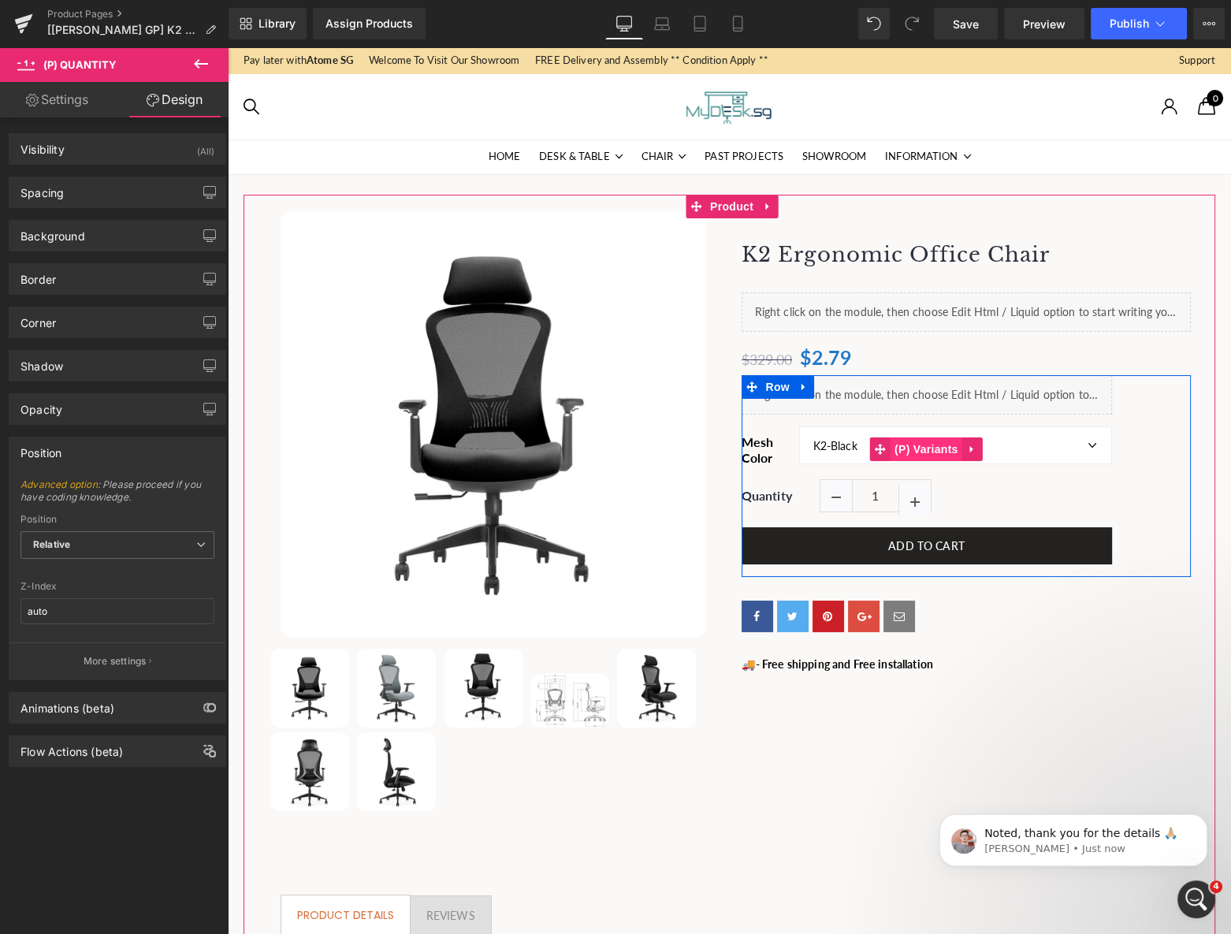
click at [927, 449] on span "(P) Variants" at bounding box center [927, 450] width 72 height 24
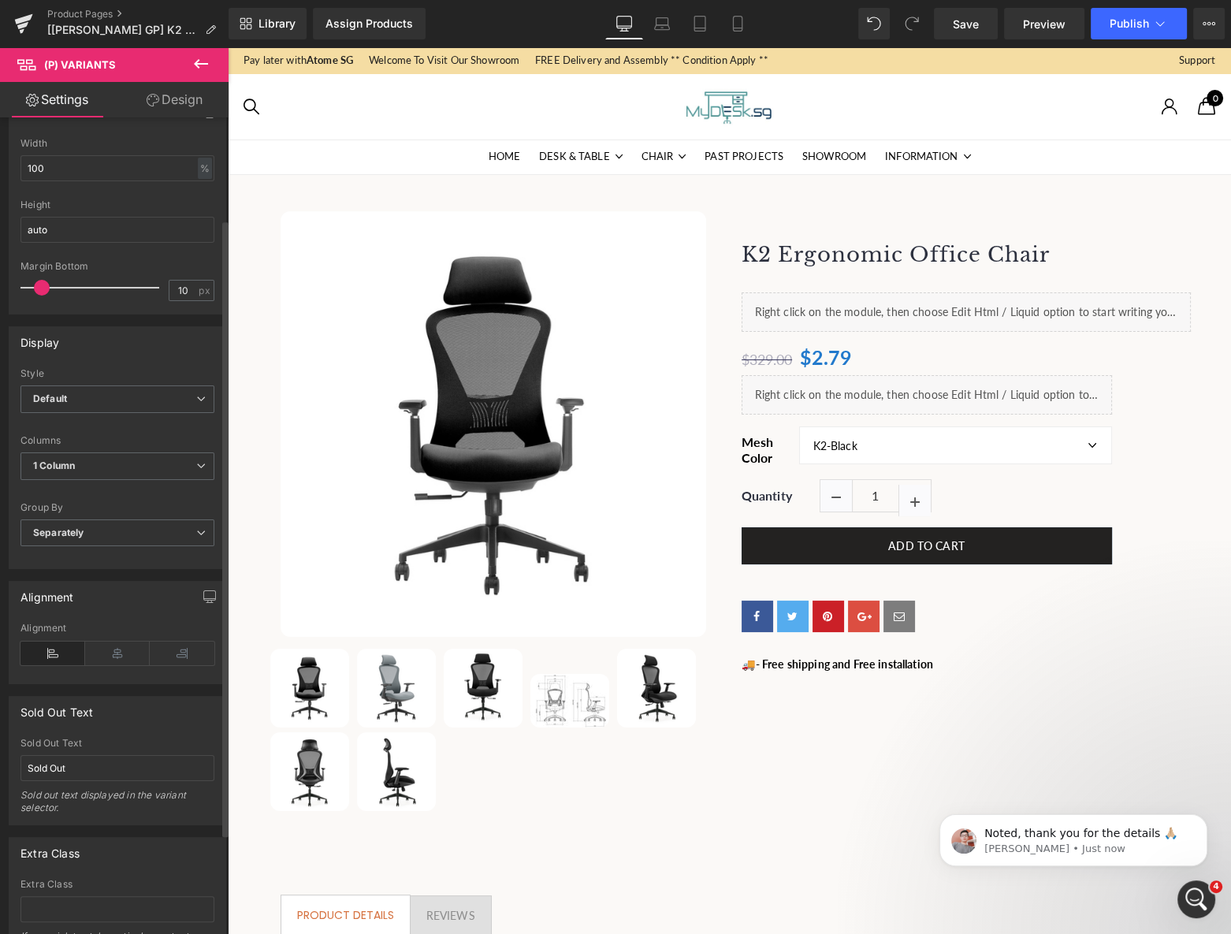
scroll to position [0, 0]
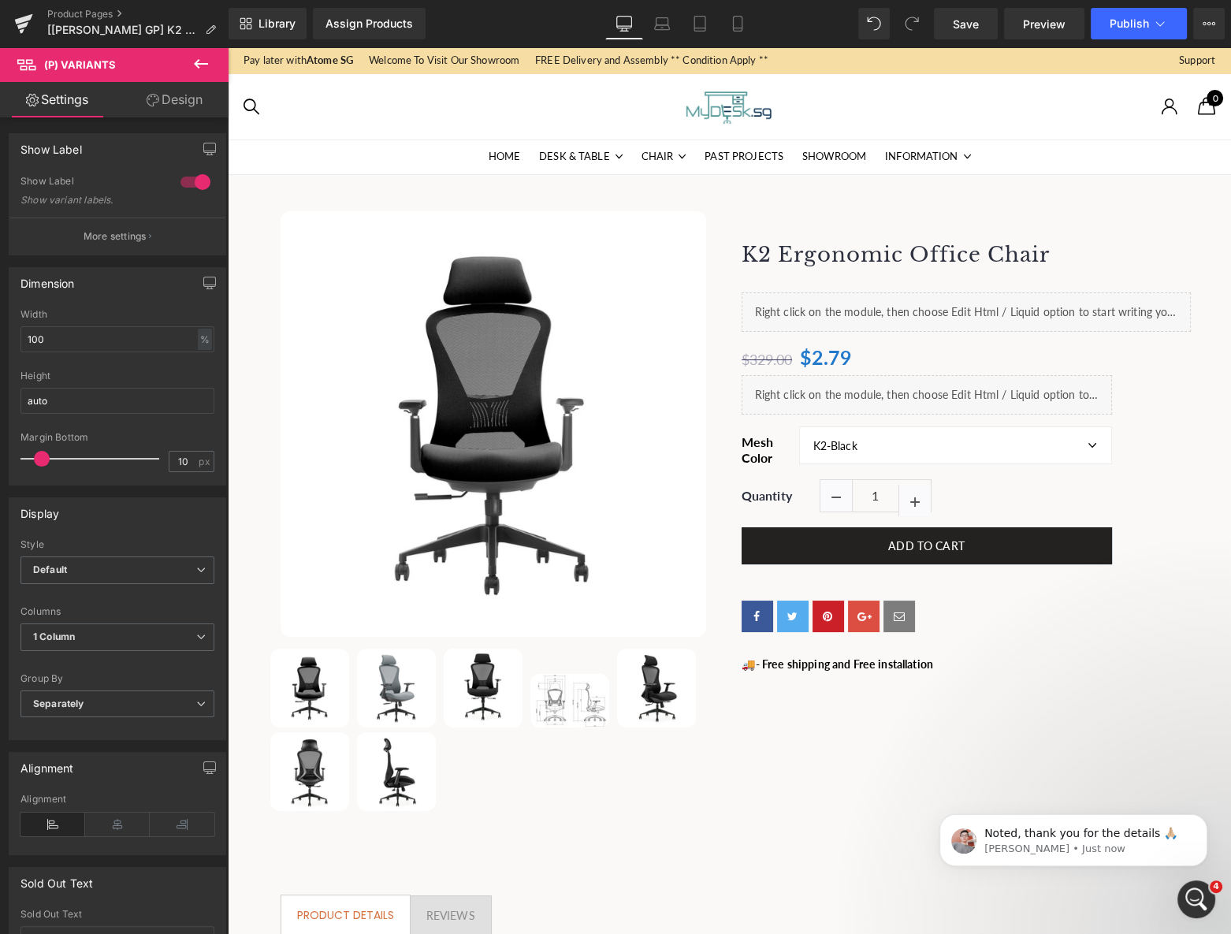
click at [176, 102] on link "Design" at bounding box center [174, 99] width 114 height 35
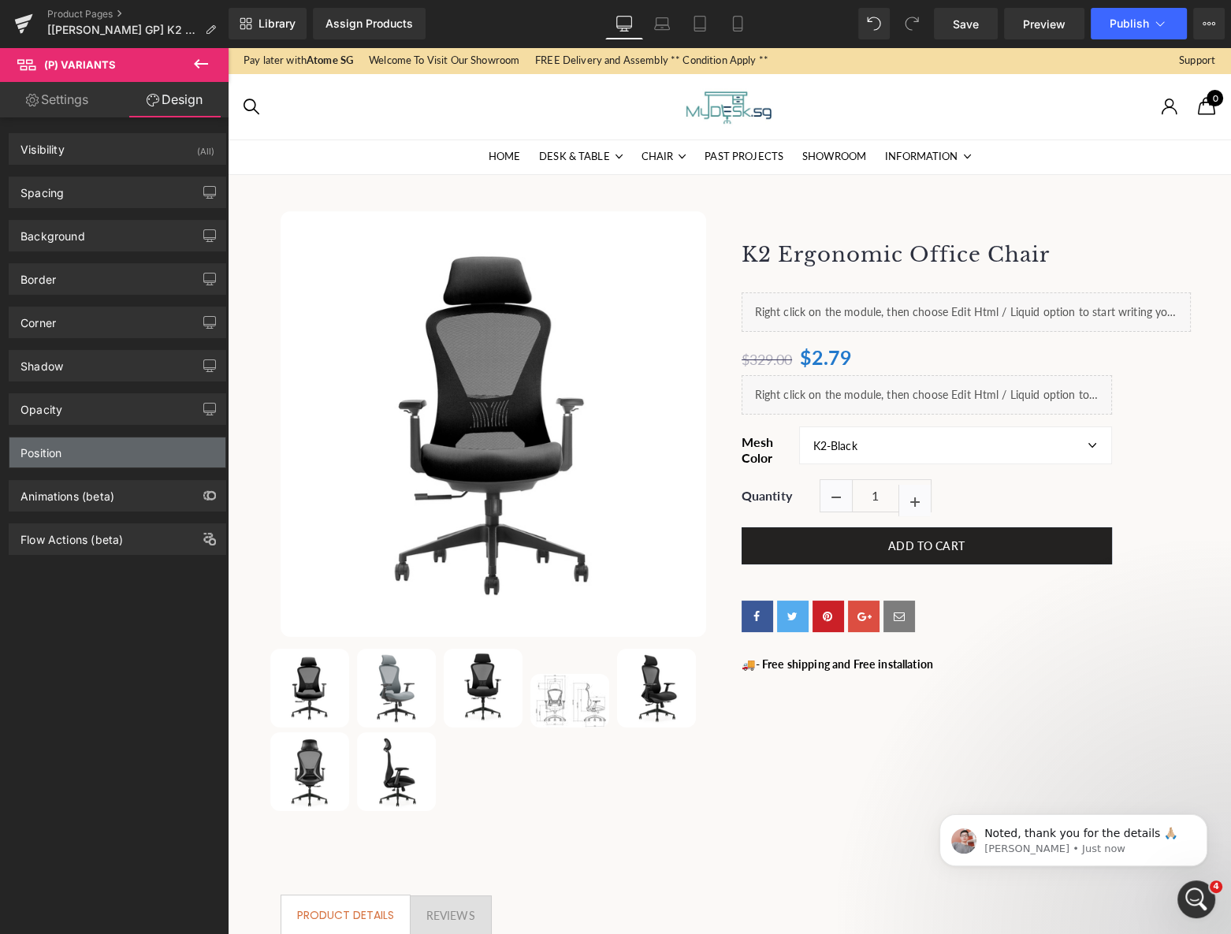
type input "100"
click at [65, 438] on div "Position" at bounding box center [117, 453] width 216 height 30
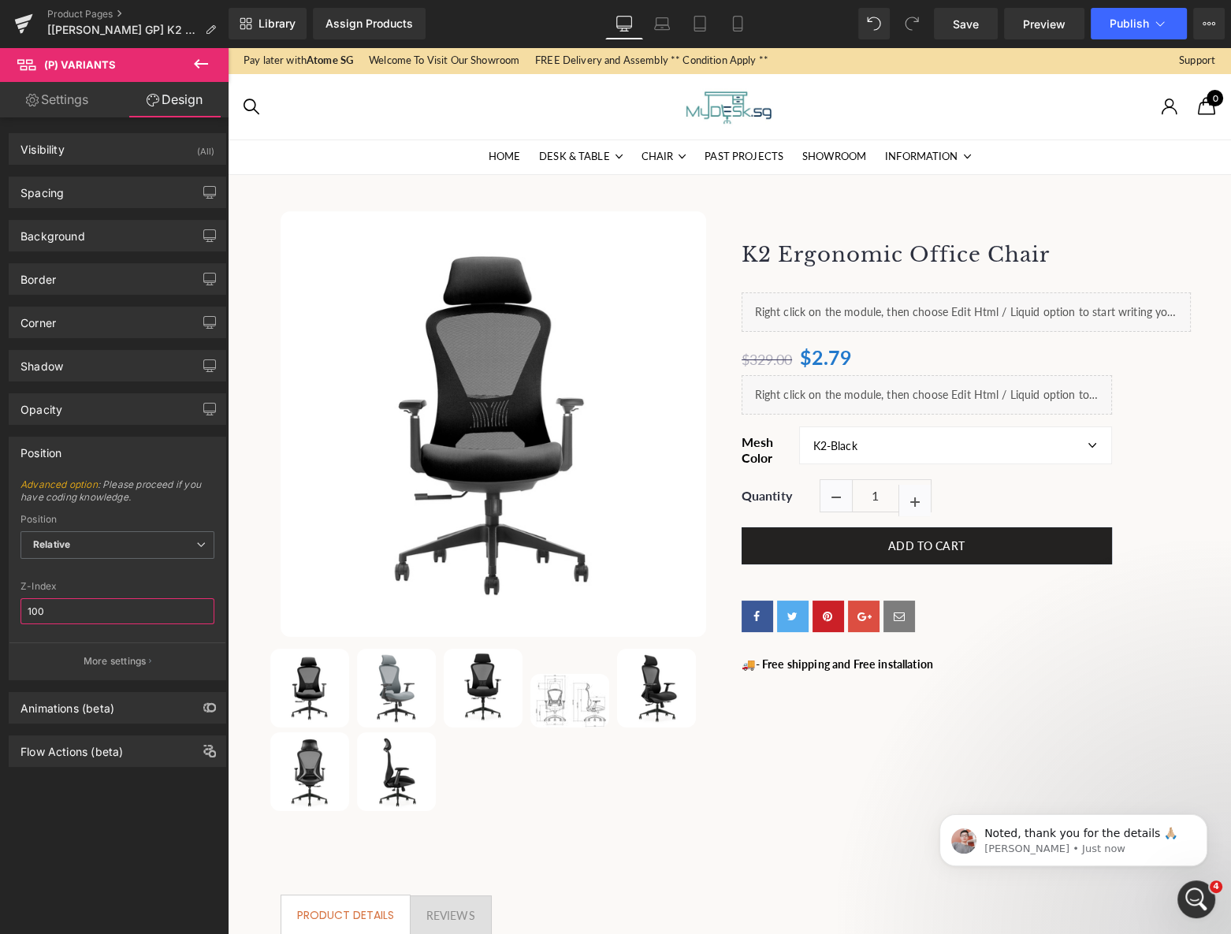
click at [86, 621] on input "100" at bounding box center [117, 611] width 194 height 26
click at [147, 587] on div "Z-Index" at bounding box center [117, 586] width 194 height 11
click at [121, 654] on p "More settings" at bounding box center [115, 661] width 63 height 14
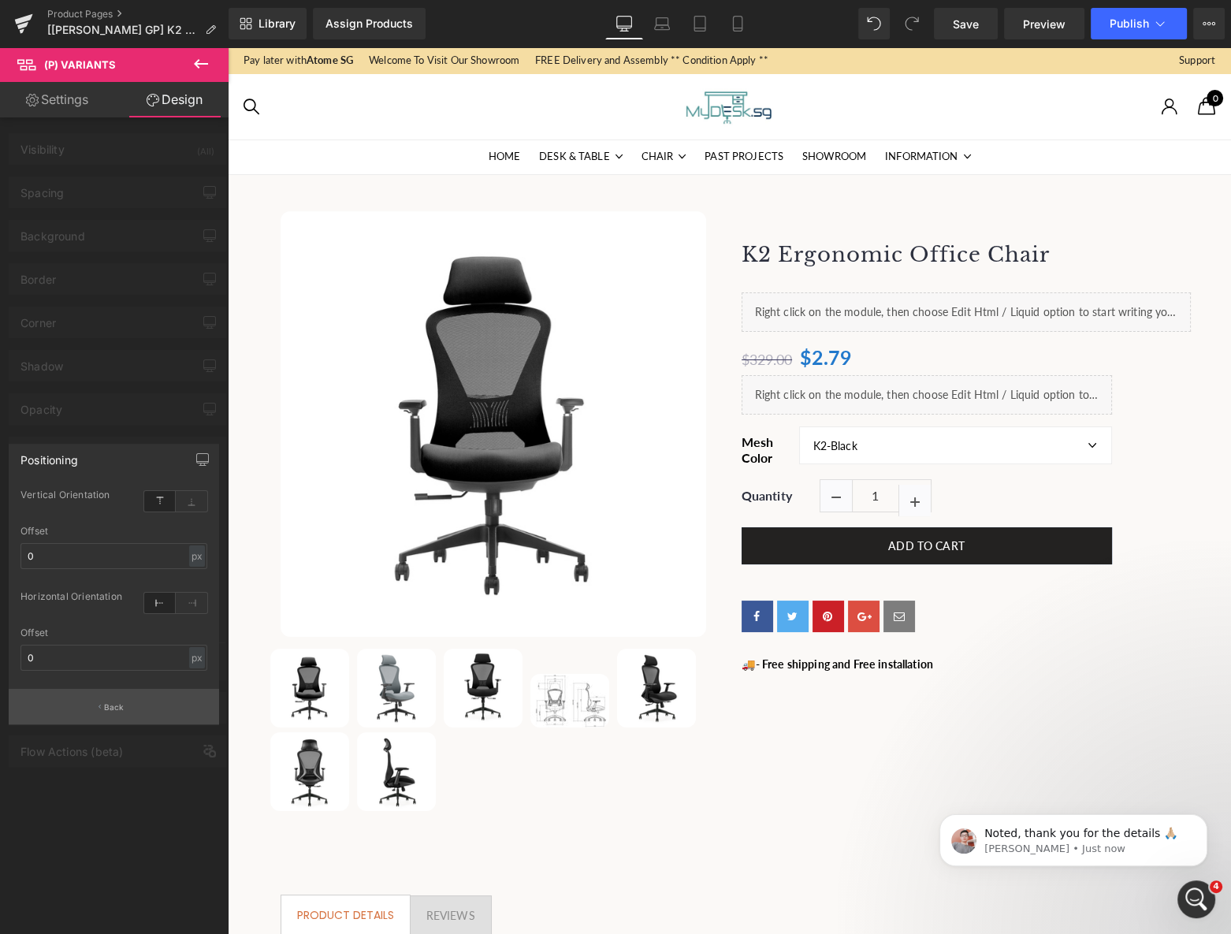
click at [99, 703] on icon "button" at bounding box center [100, 707] width 2 height 8
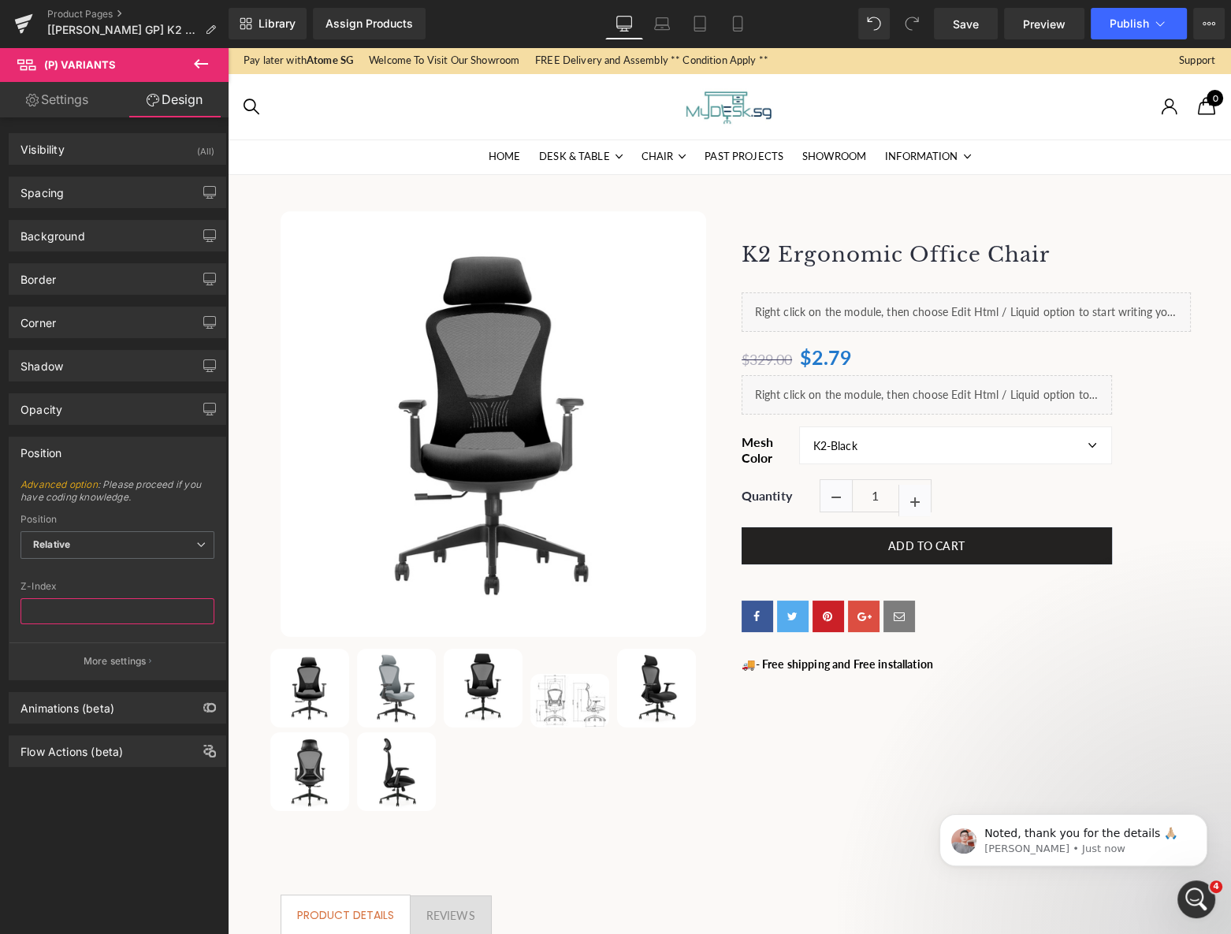
click at [87, 601] on input "text" at bounding box center [117, 611] width 194 height 26
type input "auto"
click at [122, 590] on div "Z-Index" at bounding box center [117, 586] width 194 height 11
drag, startPoint x: 970, startPoint y: 17, endPoint x: 493, endPoint y: 65, distance: 478.6
click at [969, 17] on span "Save" at bounding box center [966, 24] width 26 height 17
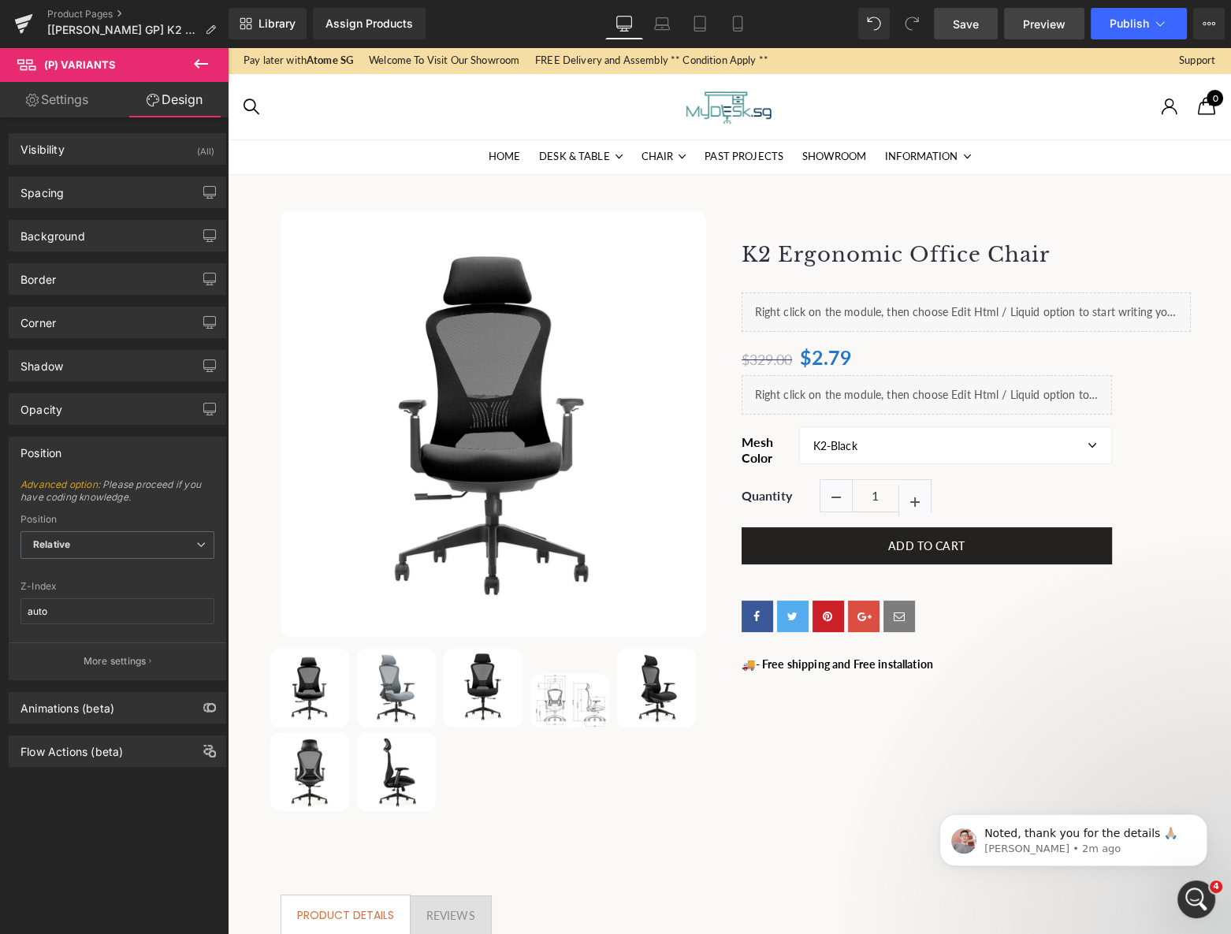
click at [1040, 32] on span "Preview" at bounding box center [1044, 24] width 43 height 17
